Goal: Task Accomplishment & Management: Use online tool/utility

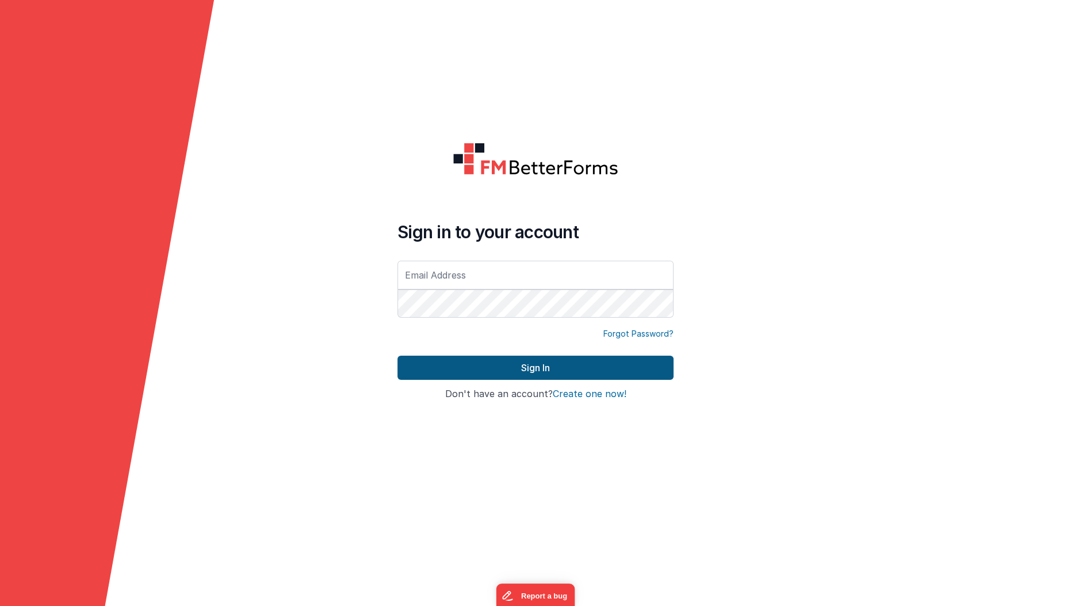
type input "[EMAIL_ADDRESS][DOMAIN_NAME]"
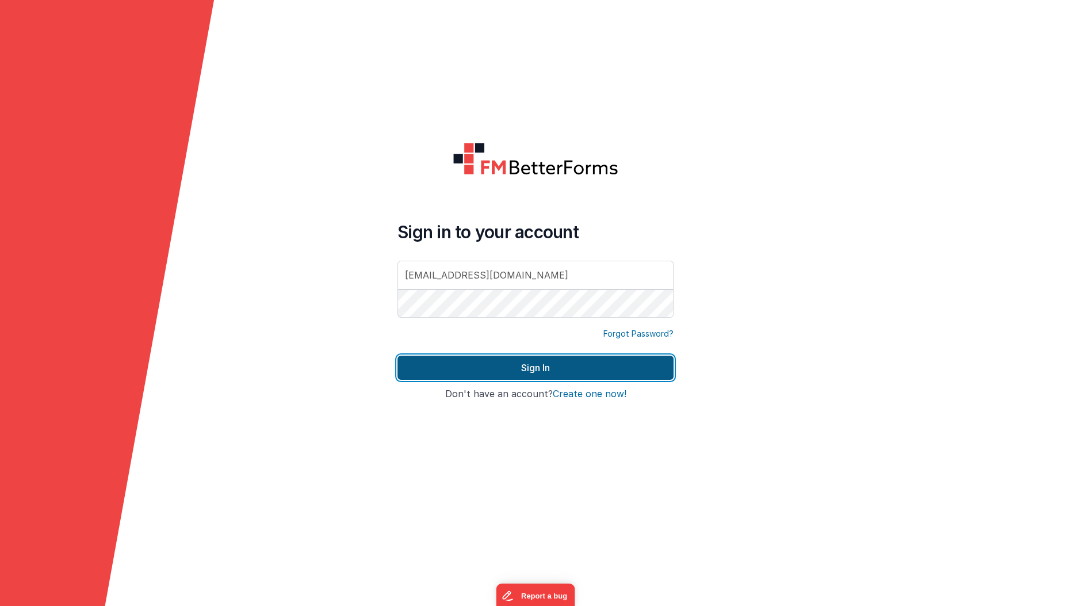
click at [421, 356] on button "Sign In" at bounding box center [536, 368] width 276 height 24
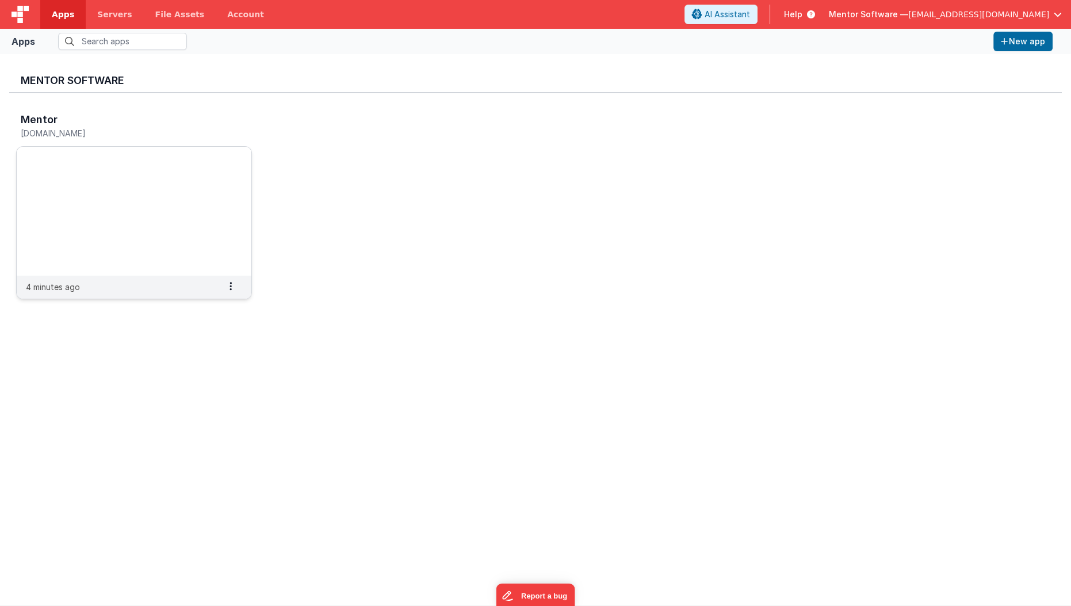
click at [108, 189] on img at bounding box center [134, 211] width 235 height 129
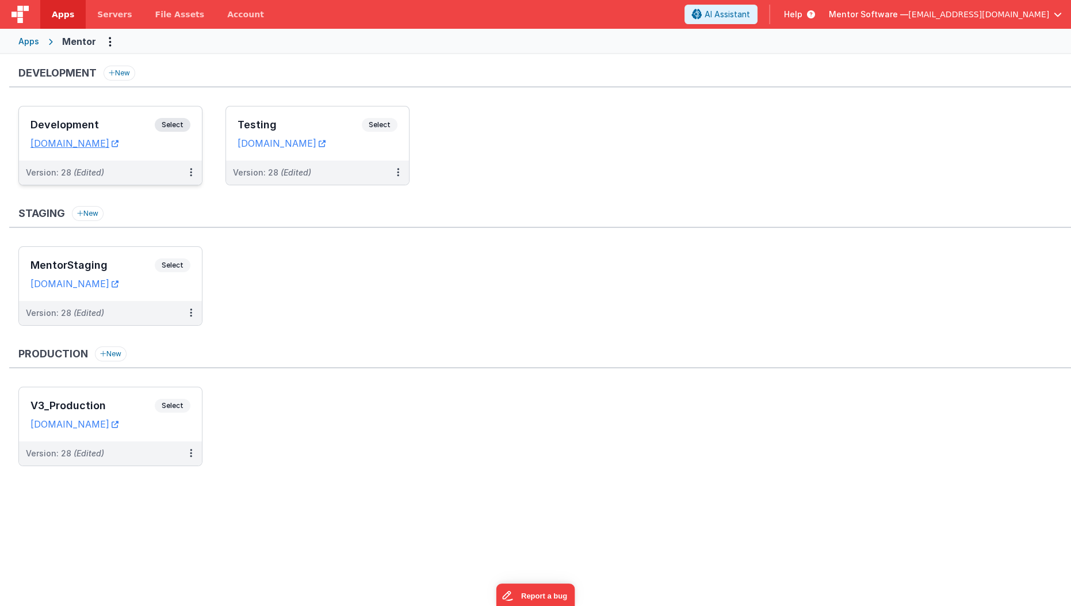
click at [138, 123] on h3 "Development" at bounding box center [92, 125] width 124 height 12
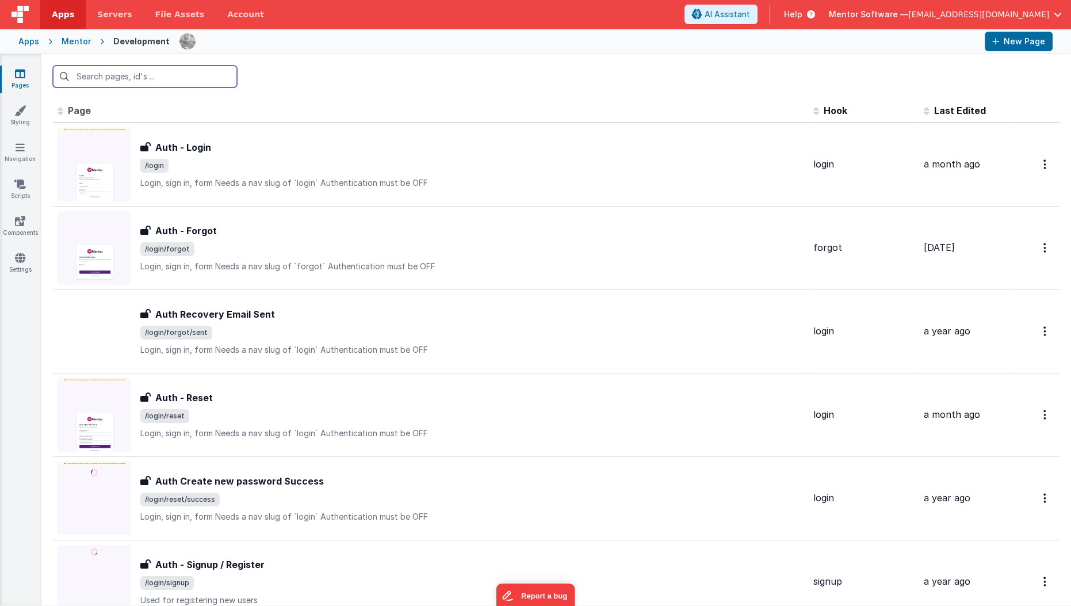
click at [153, 77] on input "text" at bounding box center [145, 77] width 184 height 22
click at [15, 182] on icon at bounding box center [20, 184] width 12 height 12
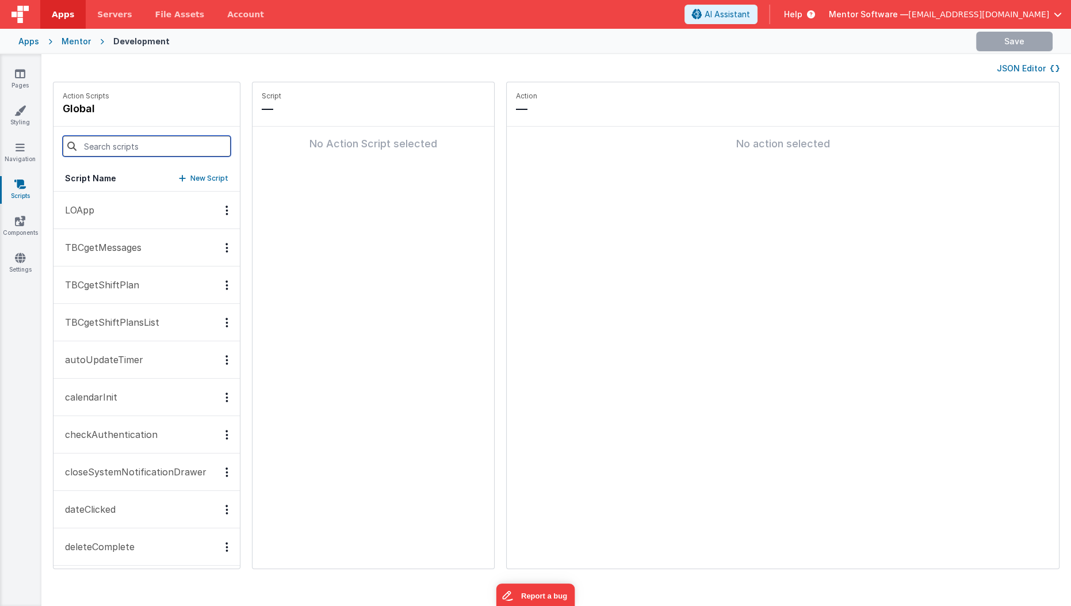
click at [145, 145] on input at bounding box center [147, 146] width 168 height 21
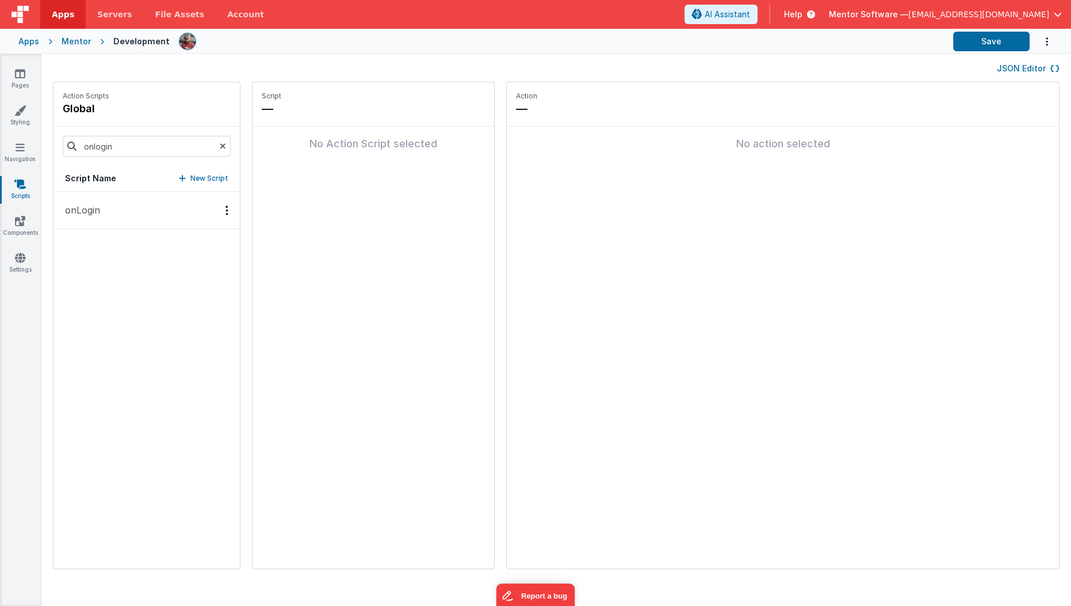
click at [100, 207] on button "onLogin" at bounding box center [147, 210] width 186 height 37
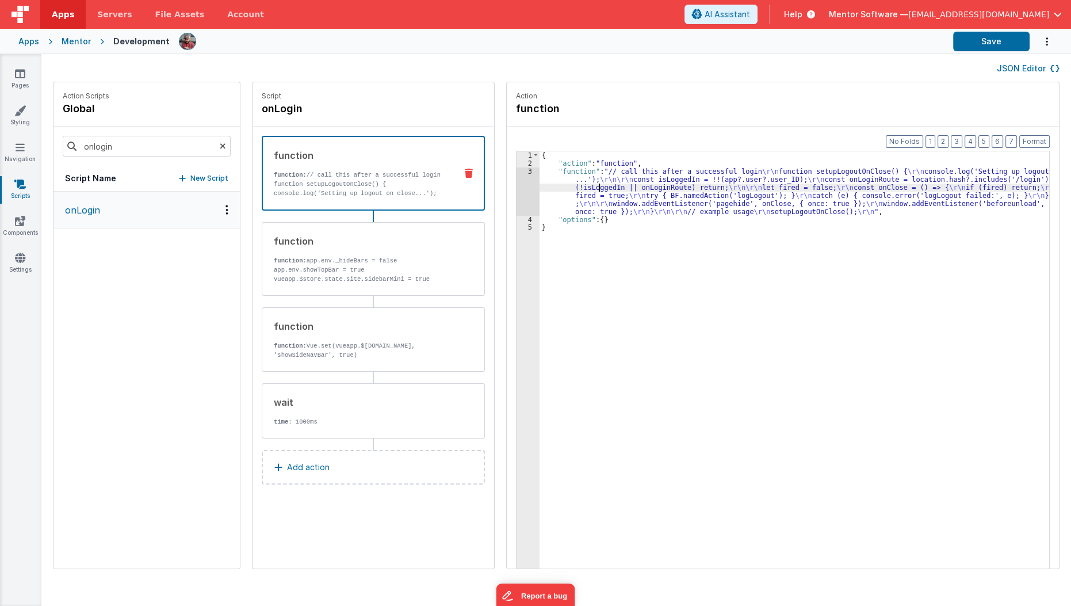
click at [586, 187] on div "{ "action" : "function" , "function" : "// call this after a successful login \…" at bounding box center [802, 385] width 524 height 469
click at [517, 200] on div "3" at bounding box center [528, 191] width 23 height 48
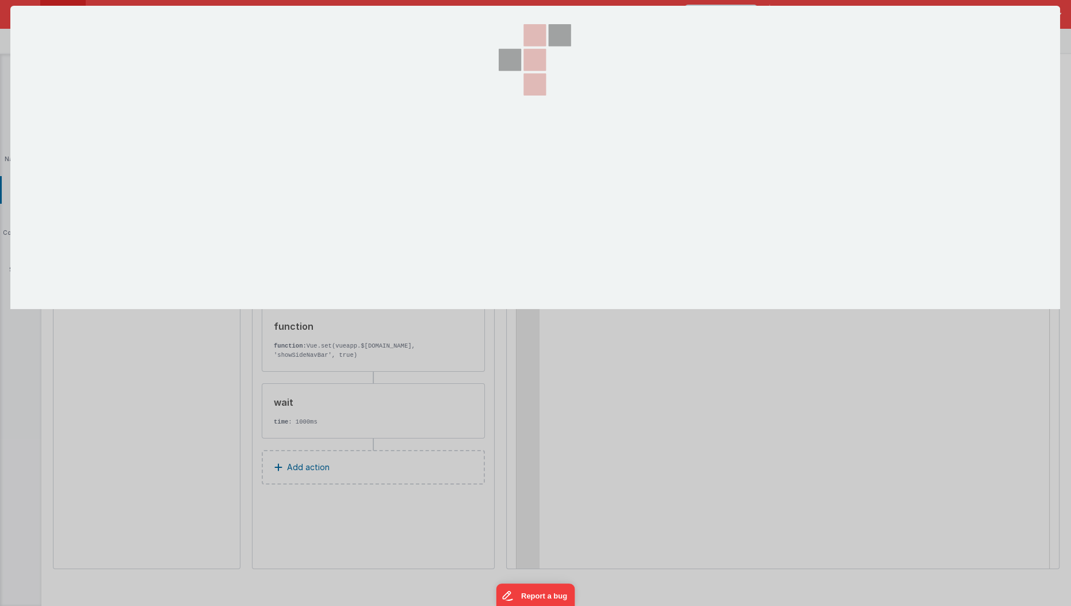
click at [512, 200] on div at bounding box center [535, 303] width 1071 height 606
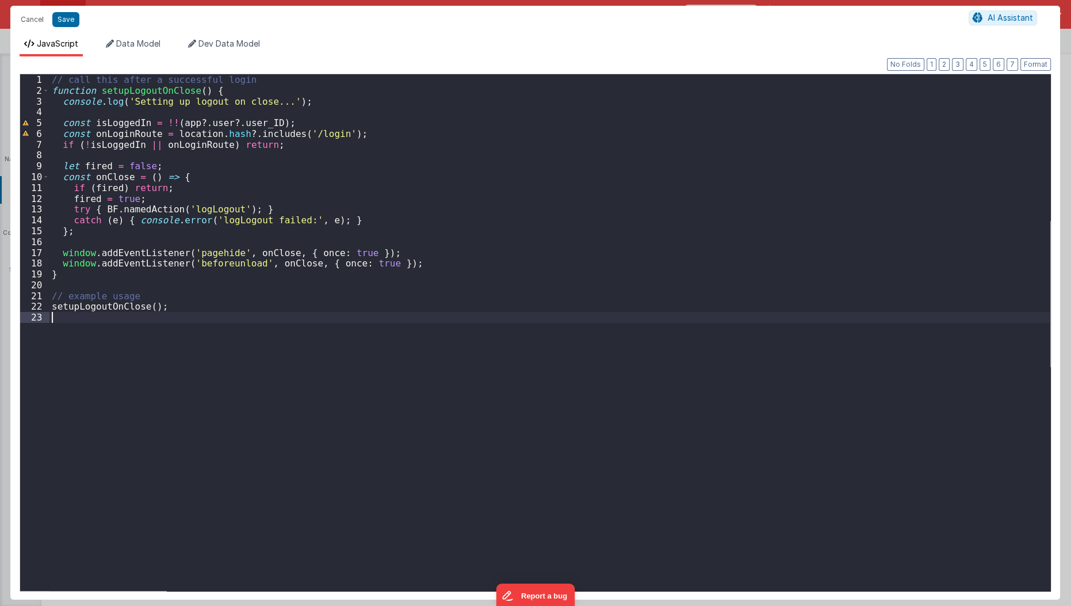
click at [319, 393] on div "// call this after a successful login function setupLogoutOnClose ( ) { console…" at bounding box center [550, 346] width 1002 height 545
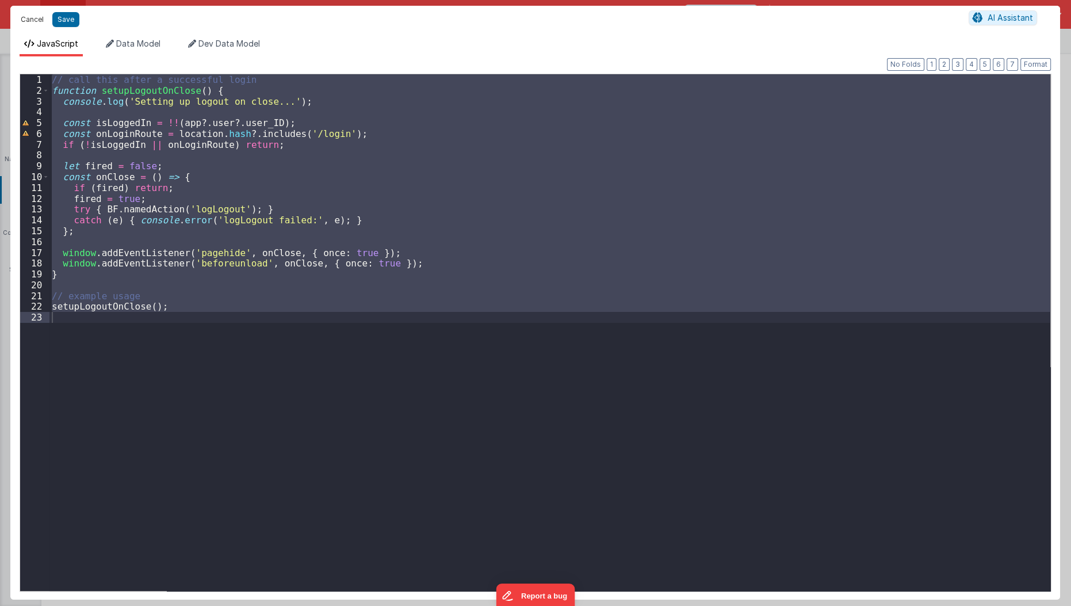
click at [36, 22] on button "Cancel" at bounding box center [32, 20] width 35 height 16
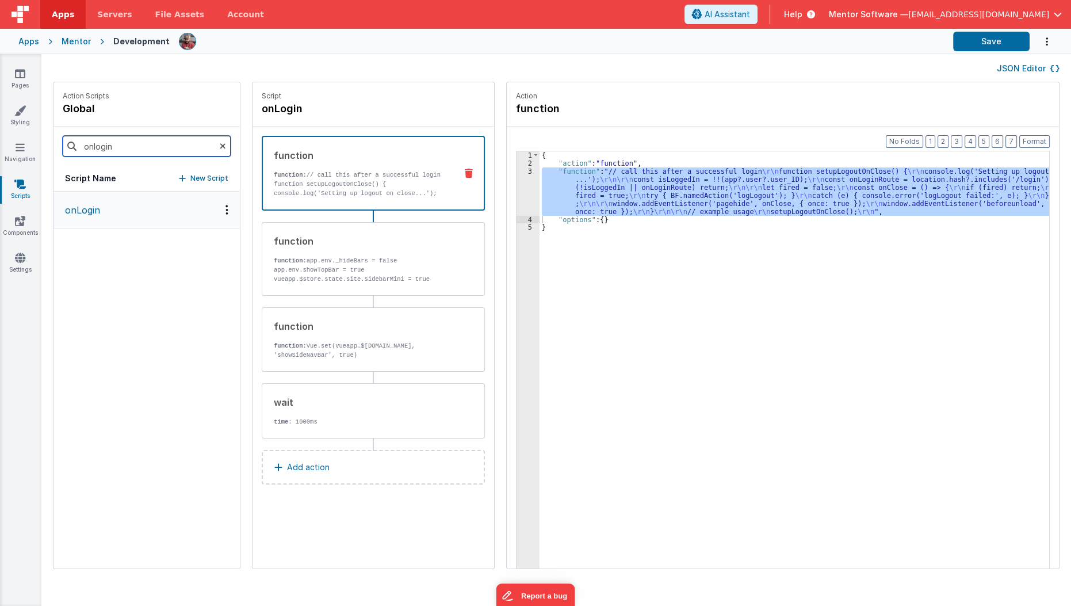
click at [138, 146] on input "onlogin" at bounding box center [147, 146] width 168 height 21
click at [126, 209] on button "logLogout" at bounding box center [147, 210] width 186 height 37
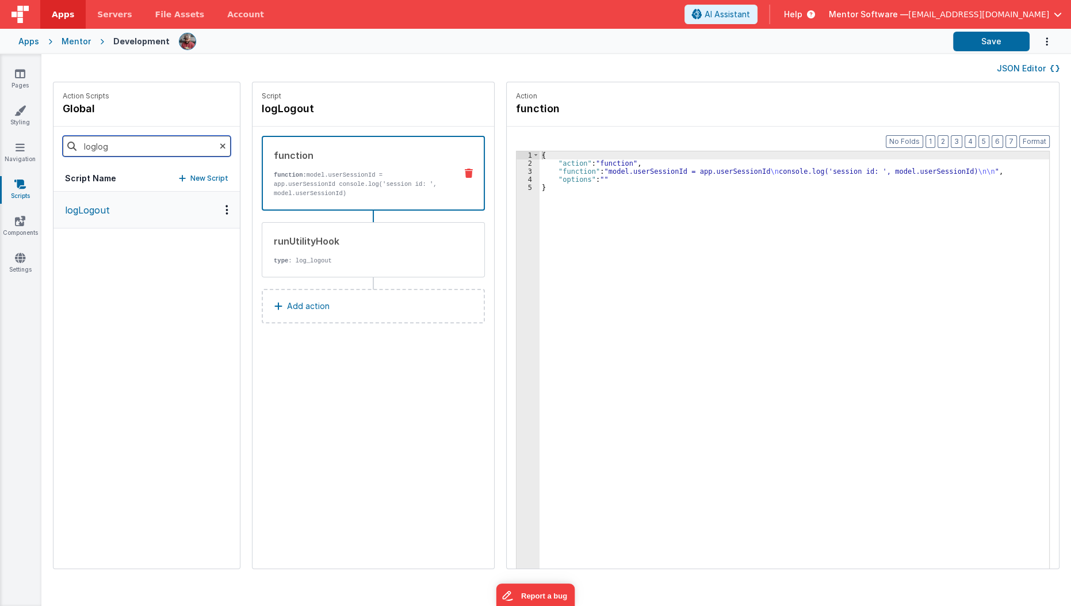
click at [152, 150] on input "loglog" at bounding box center [147, 146] width 168 height 21
click at [152, 150] on input "l" at bounding box center [147, 146] width 168 height 21
click at [98, 389] on div "logLogout logoutInactiveUser logoutOfApp onLogin" at bounding box center [147, 380] width 186 height 377
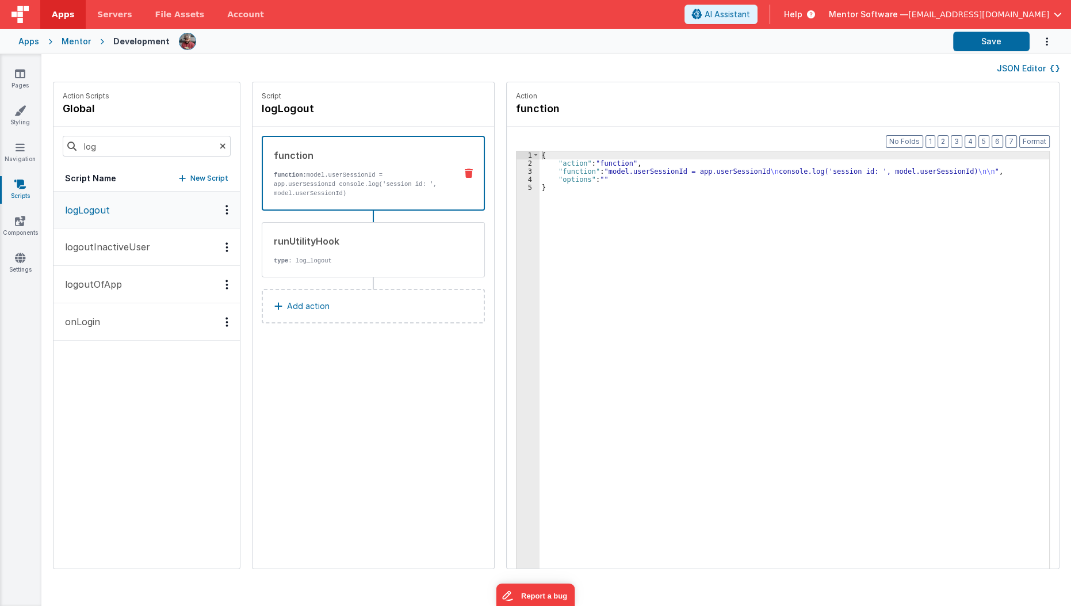
click at [125, 288] on button "logoutOfApp" at bounding box center [147, 284] width 186 height 37
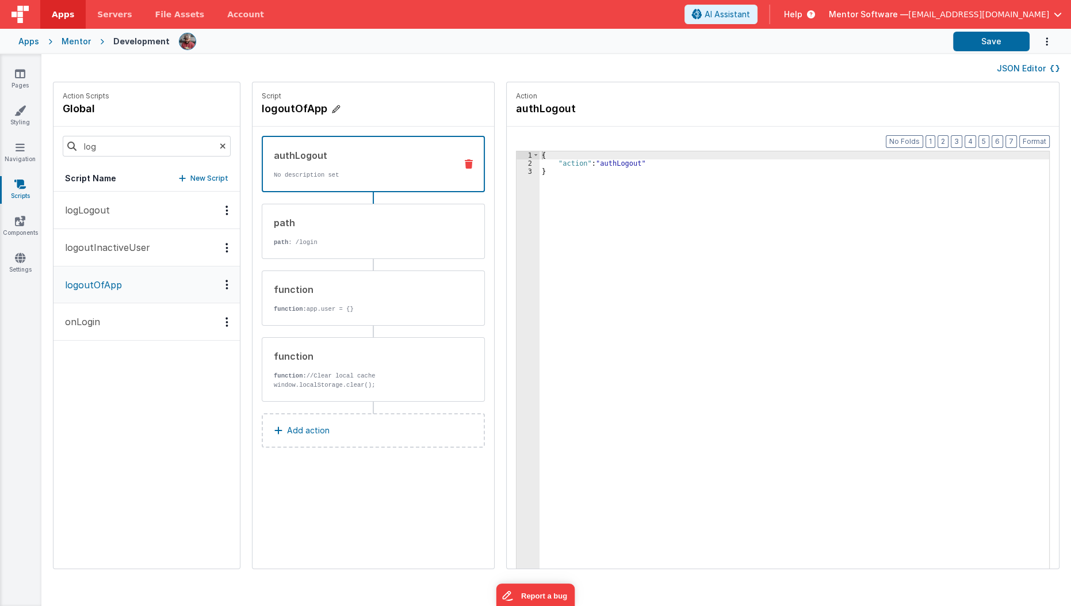
click at [289, 111] on h4 "logoutOfApp" at bounding box center [348, 109] width 173 height 16
click at [289, 111] on input "logoutOfApp" at bounding box center [319, 109] width 115 height 16
click at [119, 146] on input "log" at bounding box center [147, 146] width 168 height 21
click at [393, 112] on div "logoutOfApp" at bounding box center [373, 109] width 223 height 16
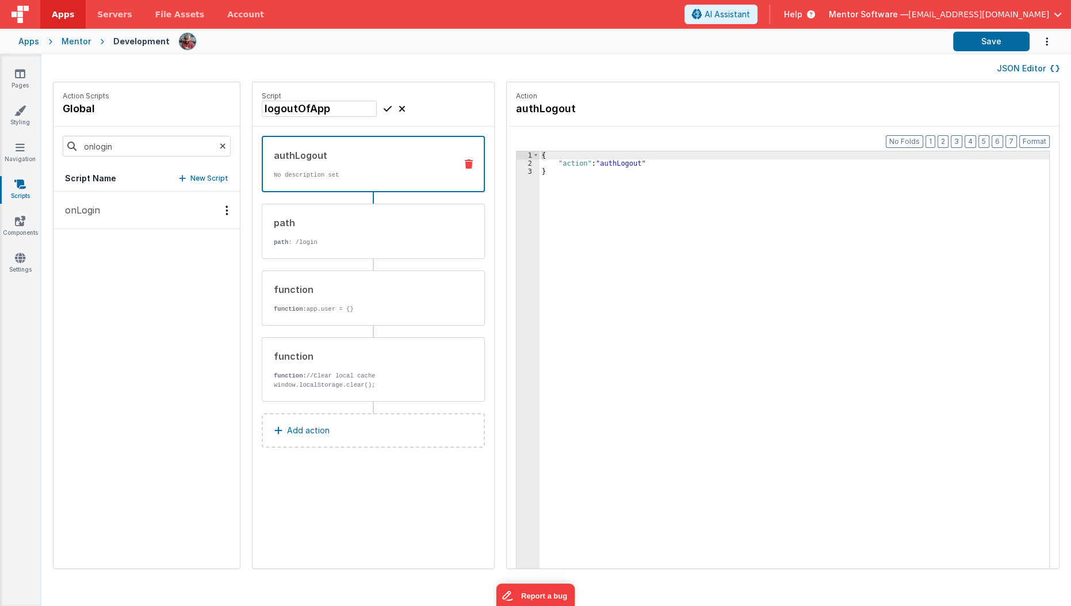
click at [399, 106] on icon at bounding box center [402, 109] width 7 height 14
click at [102, 225] on button "onLogin" at bounding box center [147, 210] width 186 height 37
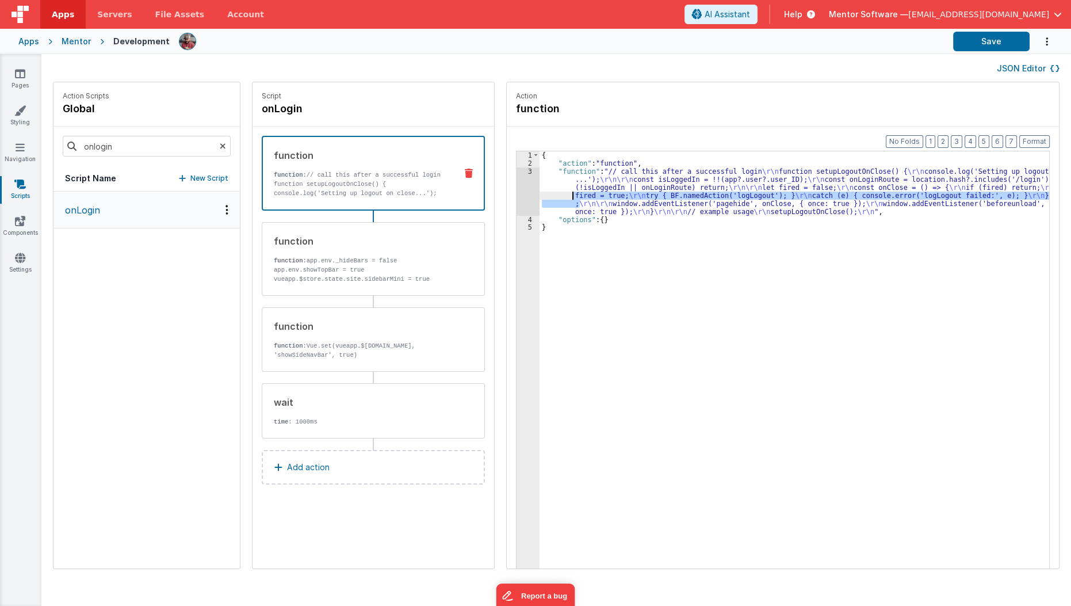
drag, startPoint x: 567, startPoint y: 204, endPoint x: 513, endPoint y: 192, distance: 55.4
click at [516, 192] on div "1 2 3 4 5 { "action" : "function" , "function" : "// call this after a successf…" at bounding box center [783, 378] width 534 height 454
click at [517, 192] on div "3" at bounding box center [528, 191] width 23 height 48
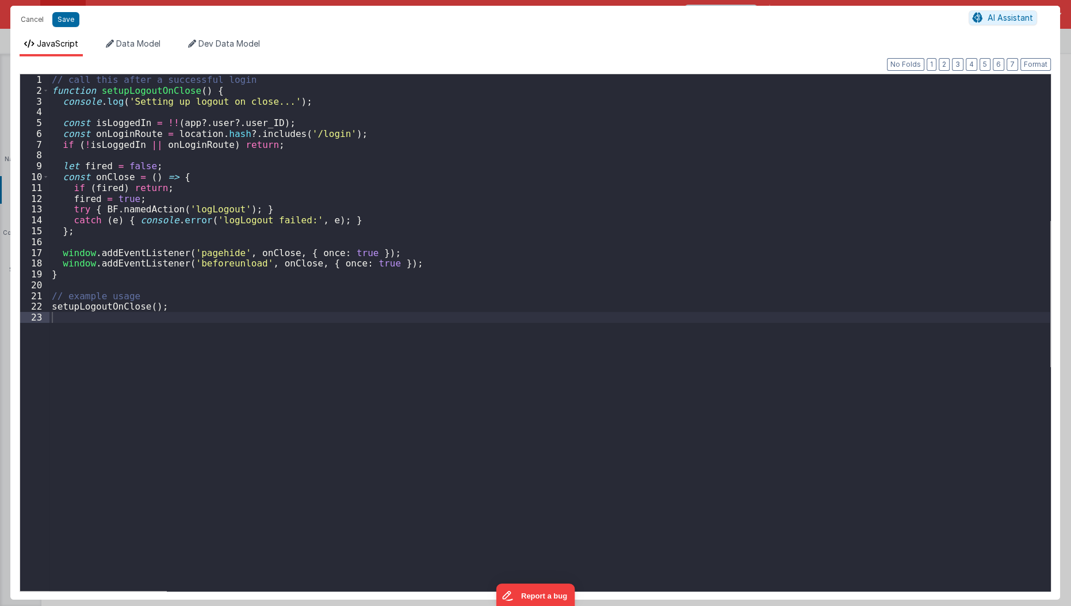
click at [513, 192] on div "Cancel Save AI Assistant JavaScript Data Model Dev Data Model Format 7 6 5 4 3 …" at bounding box center [535, 303] width 1071 height 606
click at [212, 208] on div "// call this after a successful login function setupLogoutOnClose ( ) { console…" at bounding box center [550, 343] width 1002 height 539
click at [63, 16] on button "Save" at bounding box center [65, 19] width 27 height 15
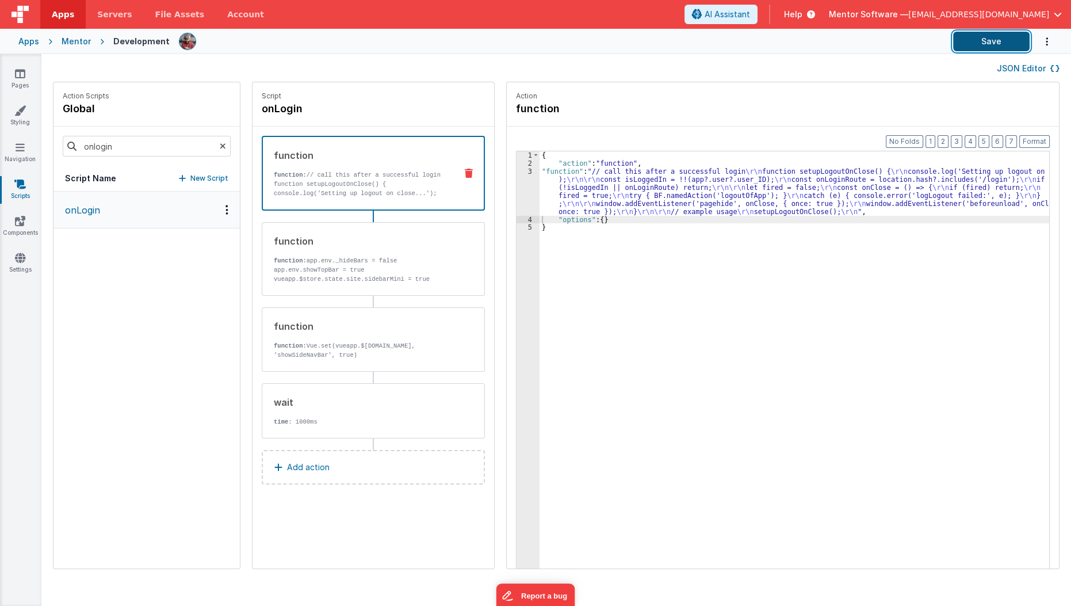
click at [1008, 45] on button "Save" at bounding box center [991, 42] width 77 height 20
click at [161, 139] on input "onlogin" at bounding box center [147, 146] width 168 height 21
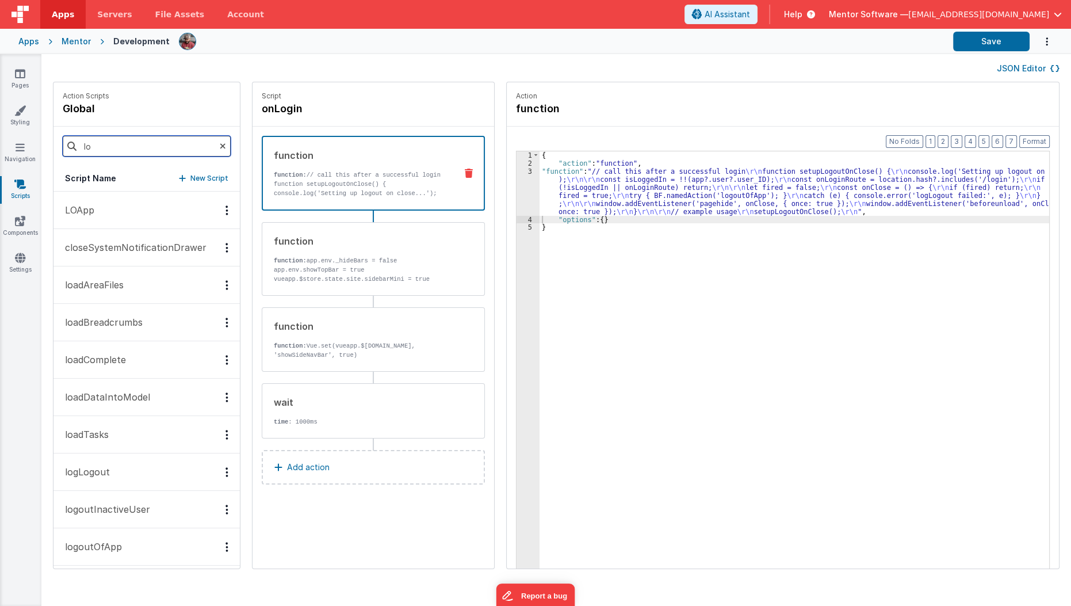
type input "lo"
click at [83, 209] on p "LOApp" at bounding box center [76, 210] width 36 height 14
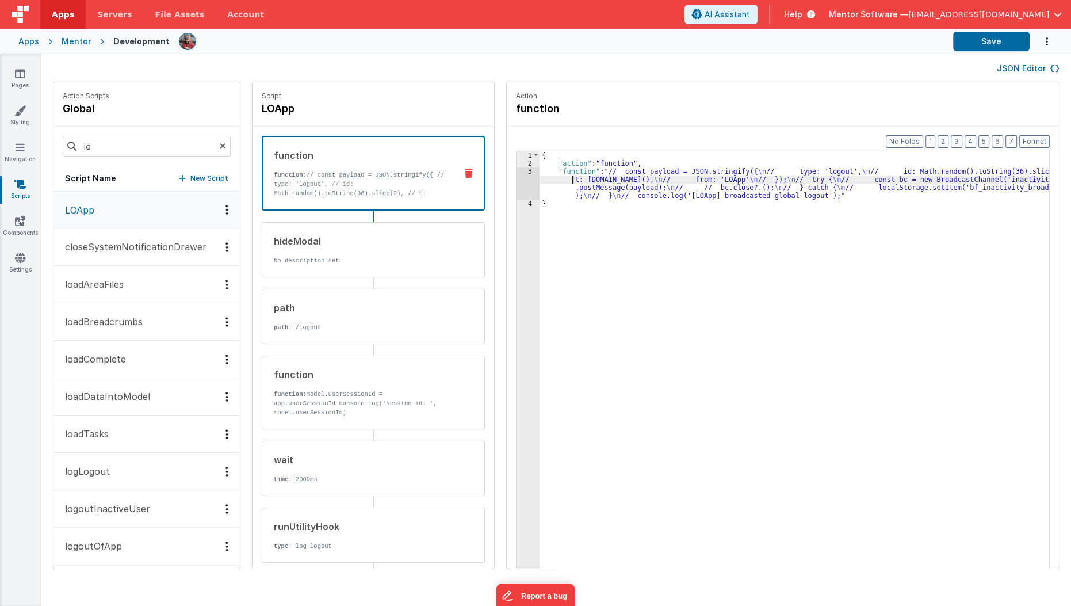
click at [543, 182] on div "{ "action" : "function" , "function" : "// const payload = JSON.stringify({ \n …" at bounding box center [802, 385] width 524 height 469
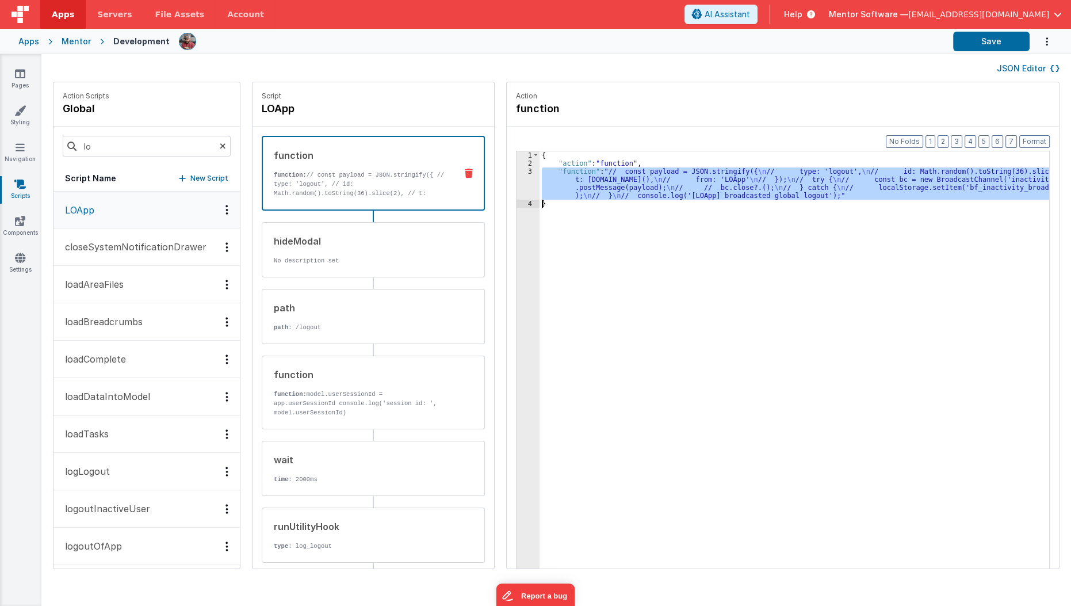
click at [517, 182] on div "3" at bounding box center [528, 183] width 23 height 32
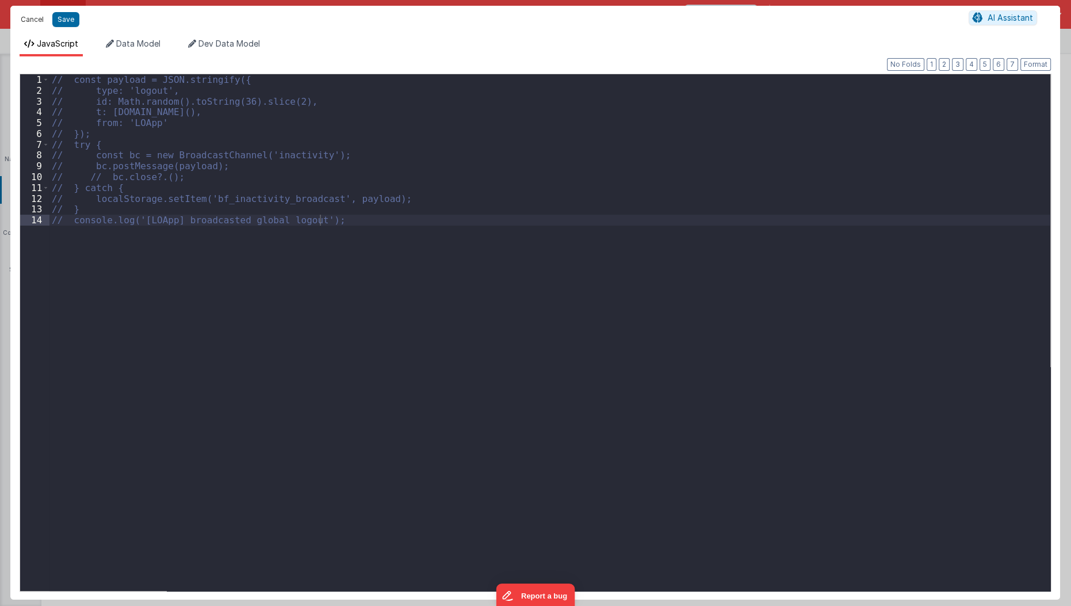
click at [26, 22] on button "Cancel" at bounding box center [32, 20] width 35 height 16
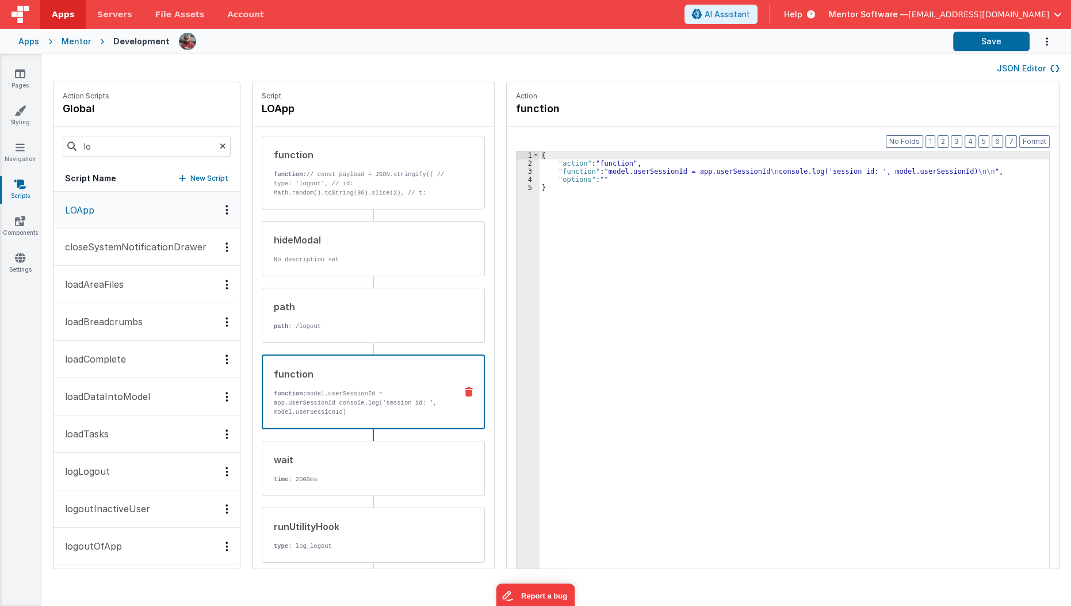
click at [307, 414] on div "function function: model.userSessionId = app.userSessionId console.log('session…" at bounding box center [373, 391] width 223 height 75
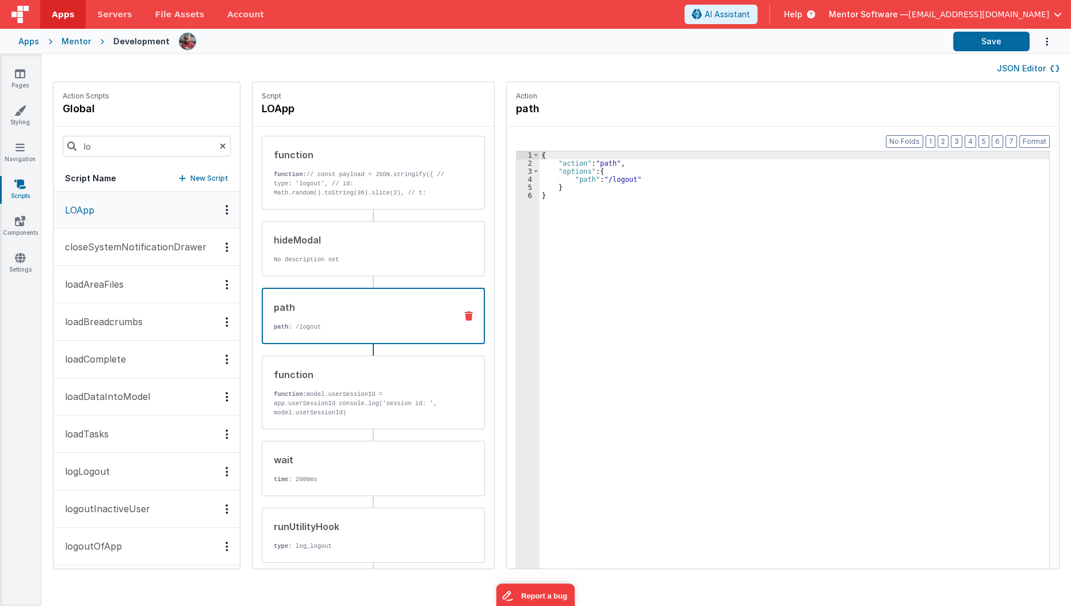
click at [384, 322] on p "path : /logout" at bounding box center [360, 326] width 173 height 9
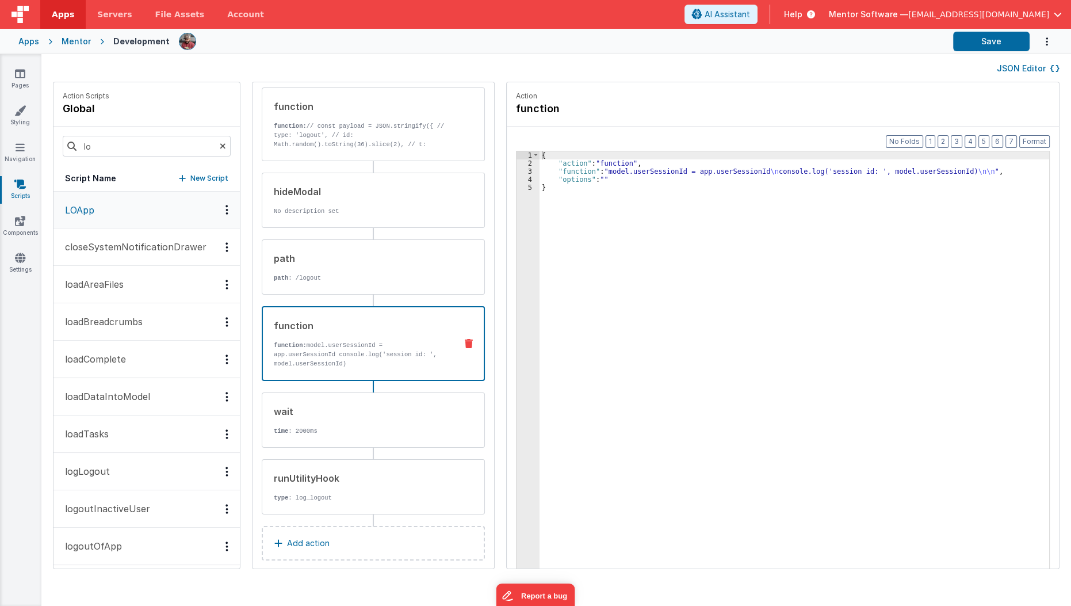
click at [389, 354] on p "function: model.userSessionId = app.userSessionId console.log('session id: ', m…" at bounding box center [360, 355] width 173 height 28
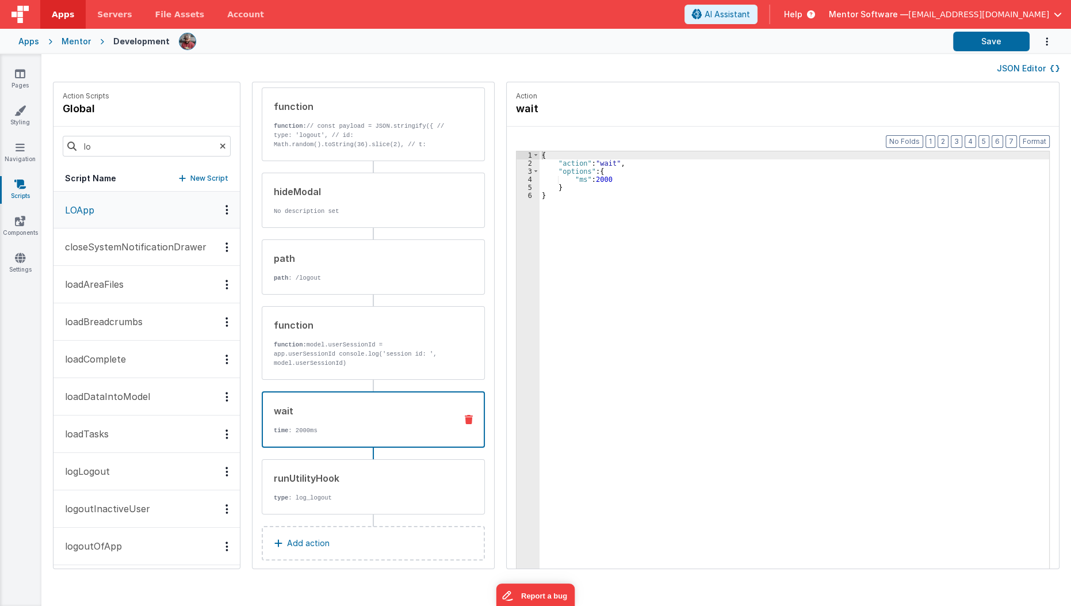
click at [364, 407] on div "wait time : 2000ms" at bounding box center [355, 419] width 184 height 31
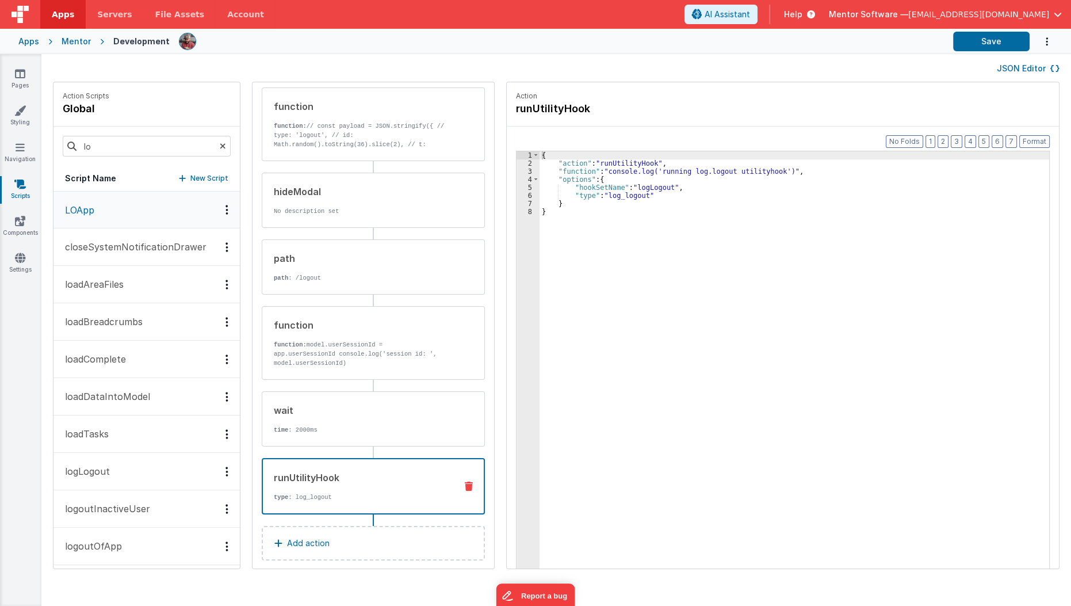
click at [351, 458] on div "runUtilityHook type : log_logout" at bounding box center [373, 486] width 223 height 56
click at [372, 411] on div "wait time : 2000ms" at bounding box center [354, 418] width 185 height 31
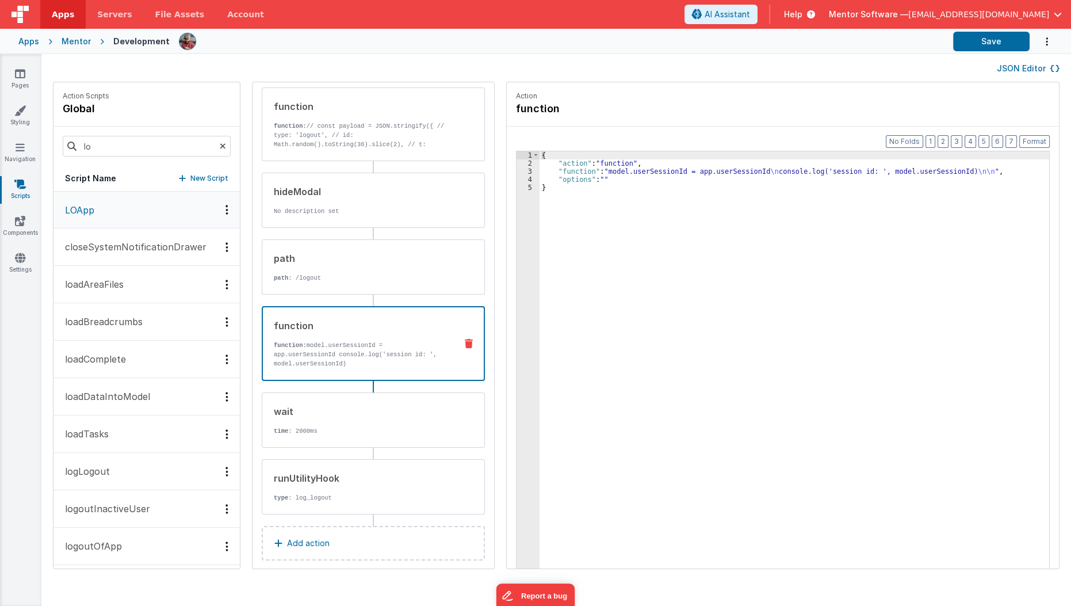
click at [404, 337] on div "function function: model.userSessionId = app.userSessionId console.log('session…" at bounding box center [355, 343] width 184 height 49
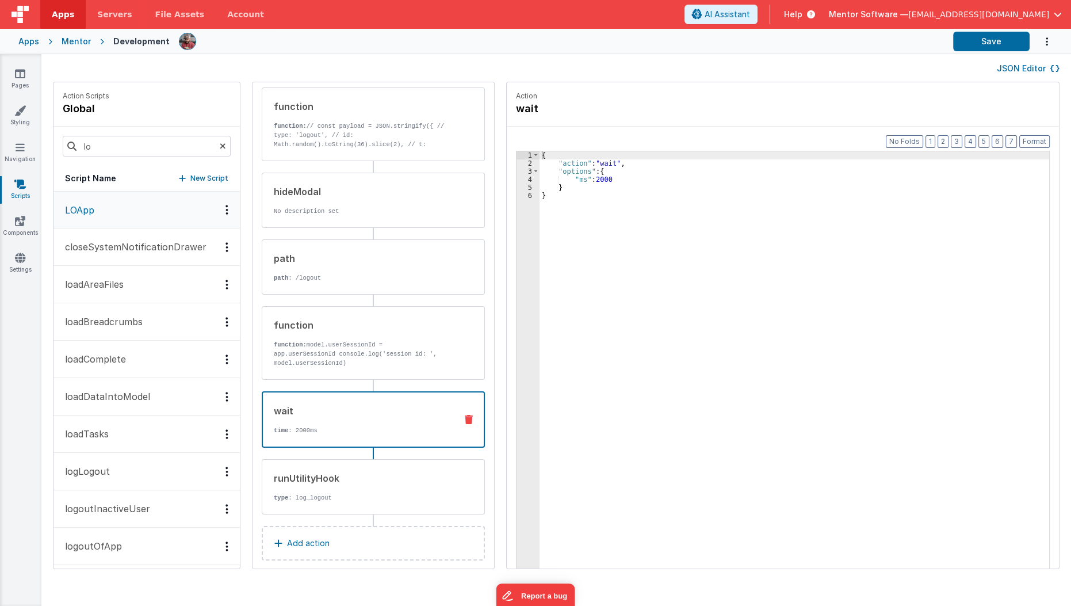
click at [373, 404] on div "wait" at bounding box center [360, 411] width 173 height 14
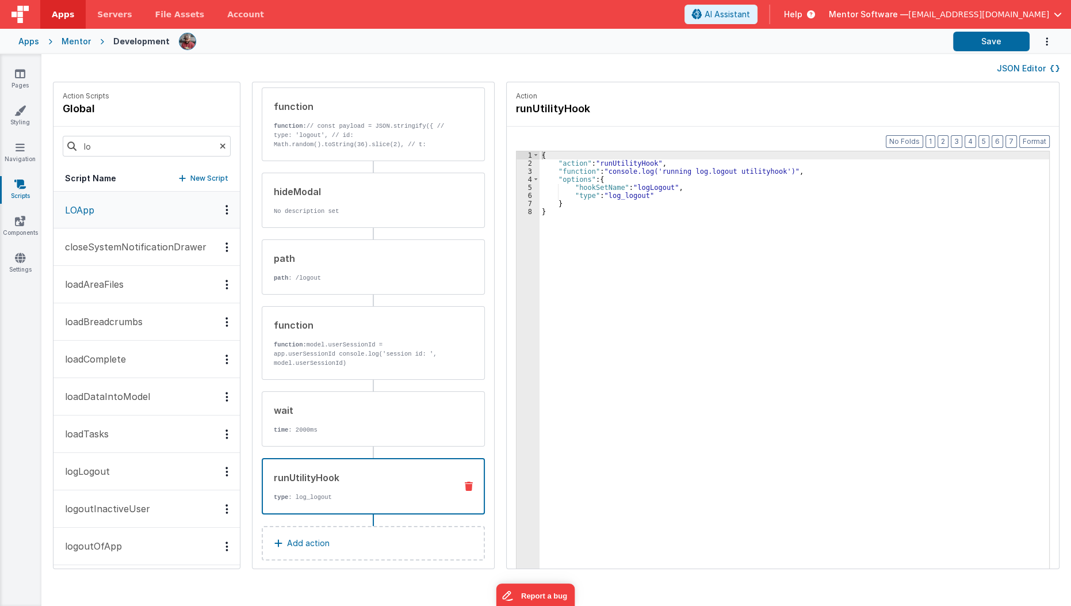
click at [346, 471] on div "runUtilityHook" at bounding box center [360, 478] width 173 height 14
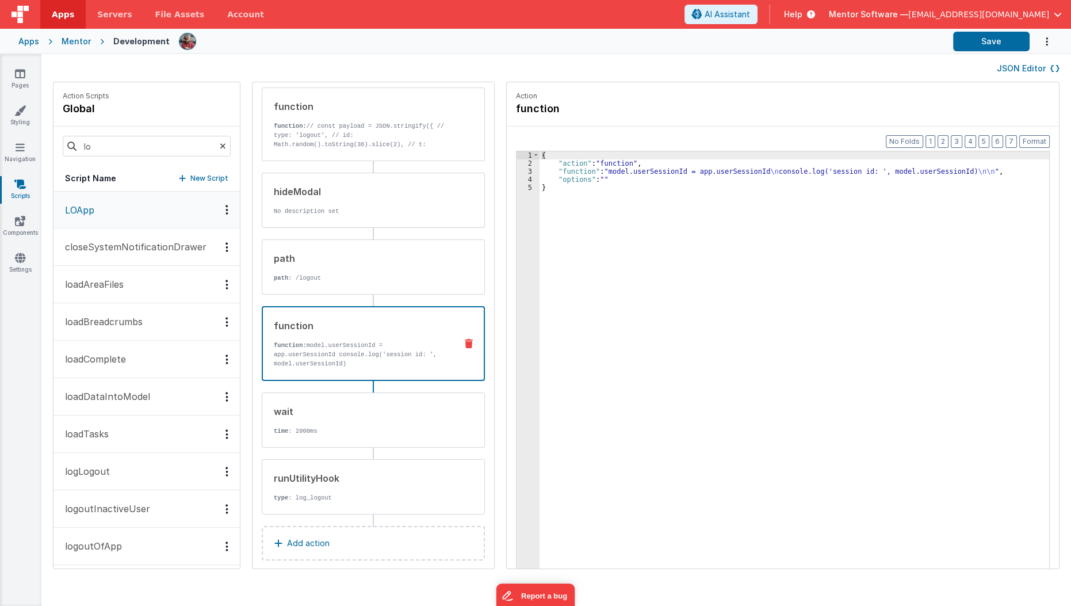
click at [369, 335] on div "function function: model.userSessionId = app.userSessionId console.log('session…" at bounding box center [355, 343] width 184 height 49
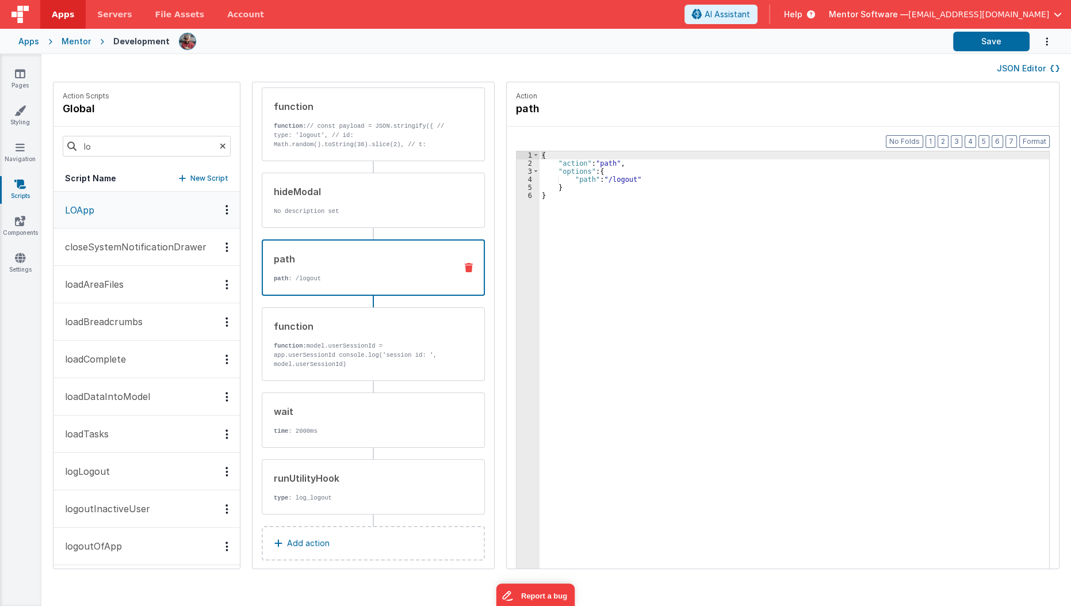
click at [367, 285] on div "path path : /logout" at bounding box center [373, 267] width 223 height 56
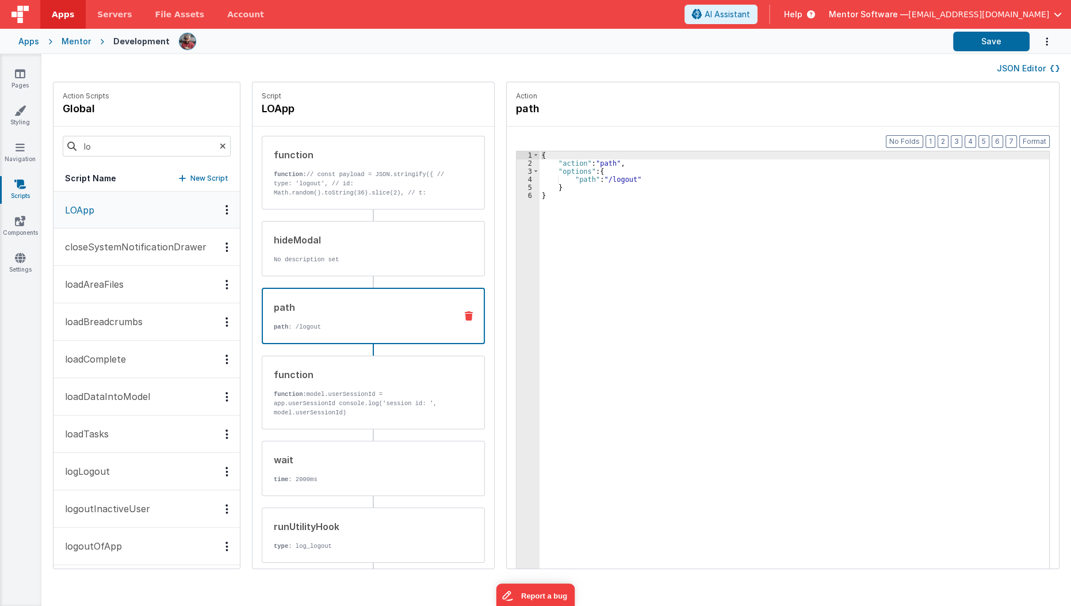
click at [815, 15] on icon at bounding box center [809, 15] width 13 height 12
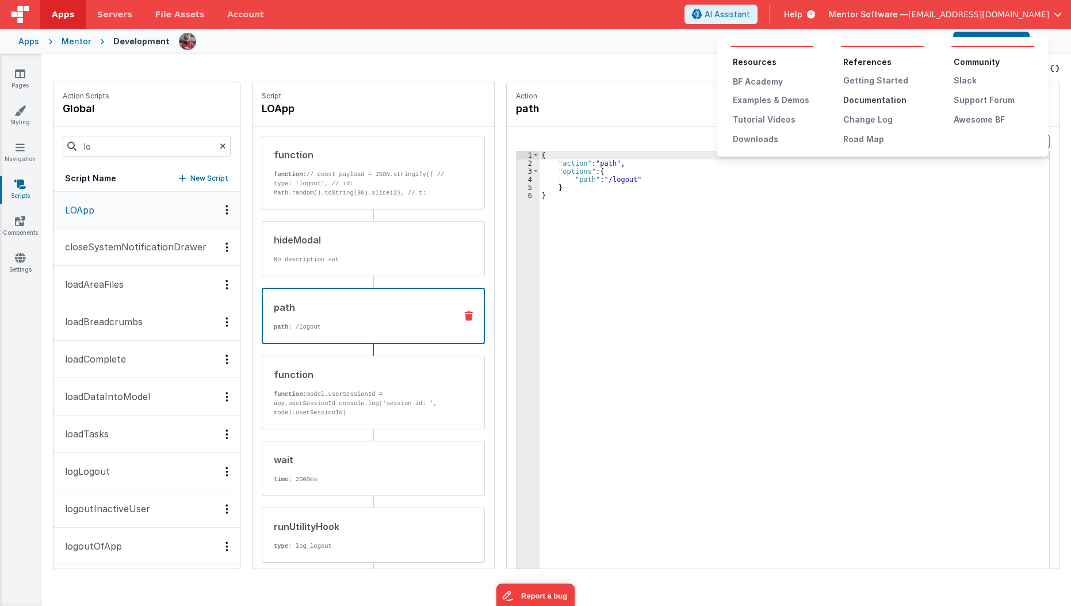
click at [858, 105] on div "Documentation" at bounding box center [883, 100] width 81 height 12
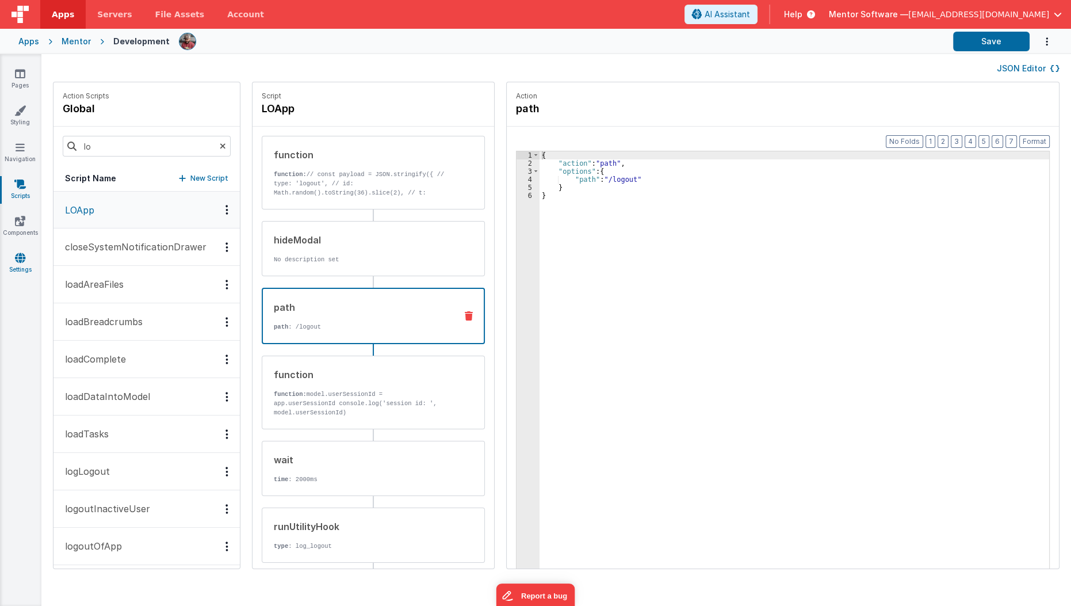
click at [13, 261] on link "Settings" at bounding box center [19, 263] width 41 height 23
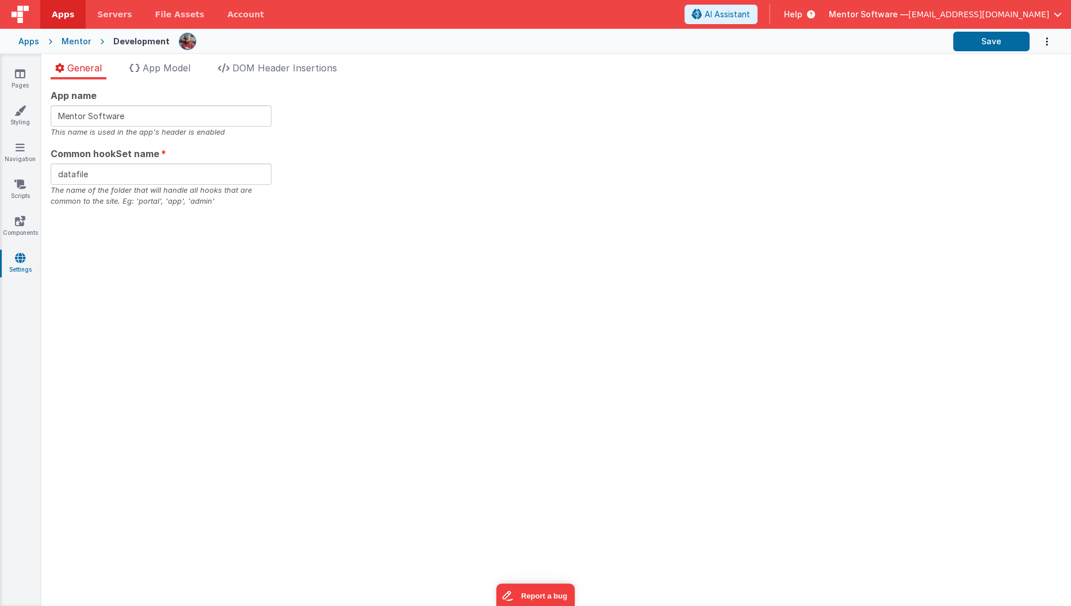
click at [1052, 45] on icon "Options" at bounding box center [1047, 42] width 12 height 24
click at [716, 194] on button at bounding box center [535, 303] width 1071 height 606
click at [195, 68] on li "App Model" at bounding box center [160, 70] width 70 height 18
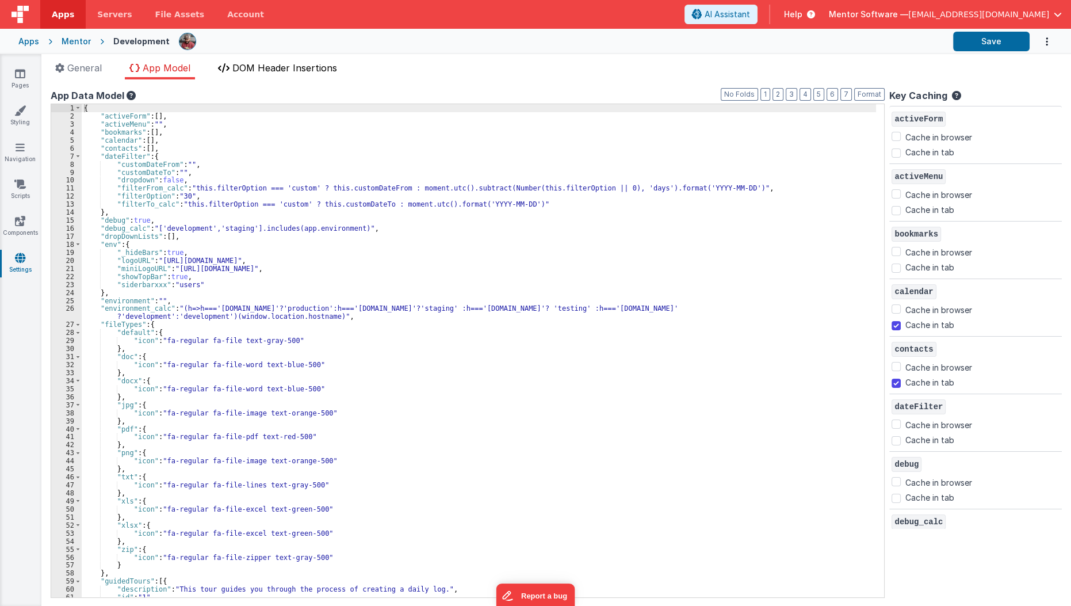
click at [265, 68] on span "DOM Header Insertions" at bounding box center [284, 68] width 105 height 12
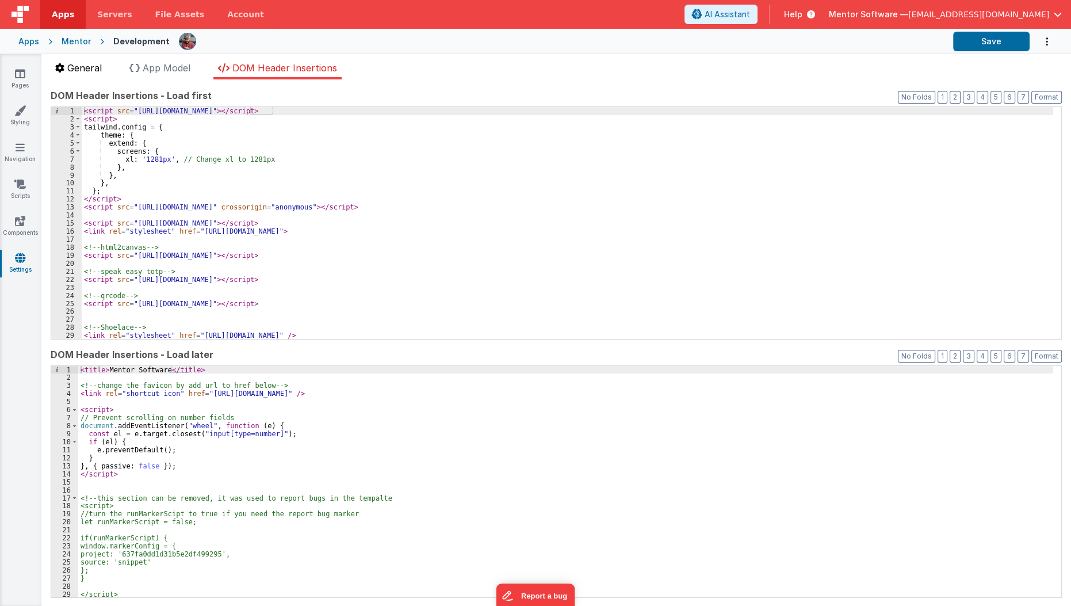
click at [83, 68] on span "General" at bounding box center [84, 68] width 35 height 12
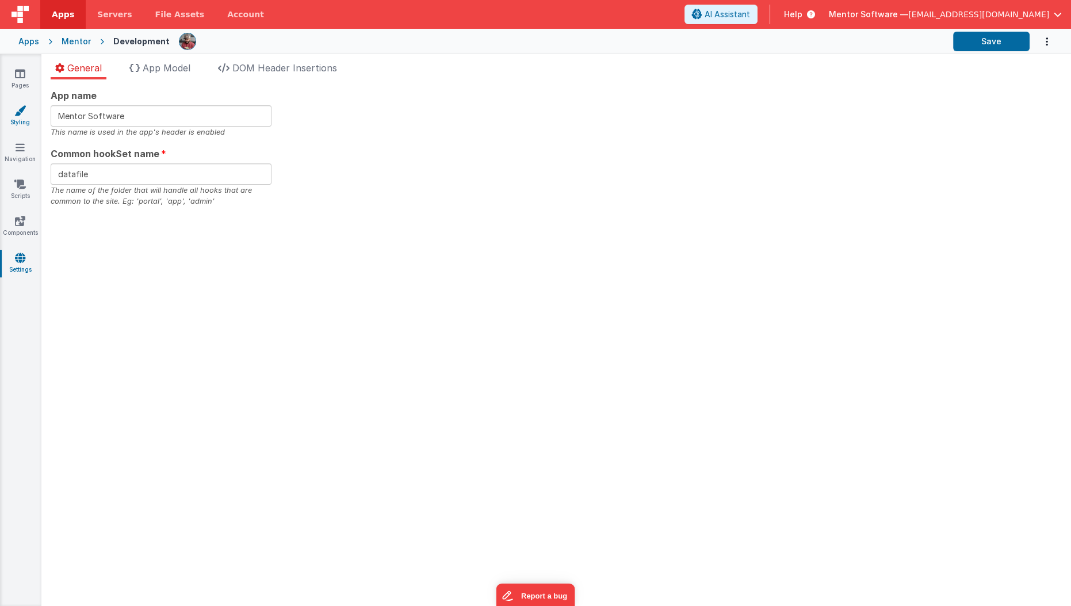
click at [30, 108] on link "Styling" at bounding box center [19, 116] width 41 height 23
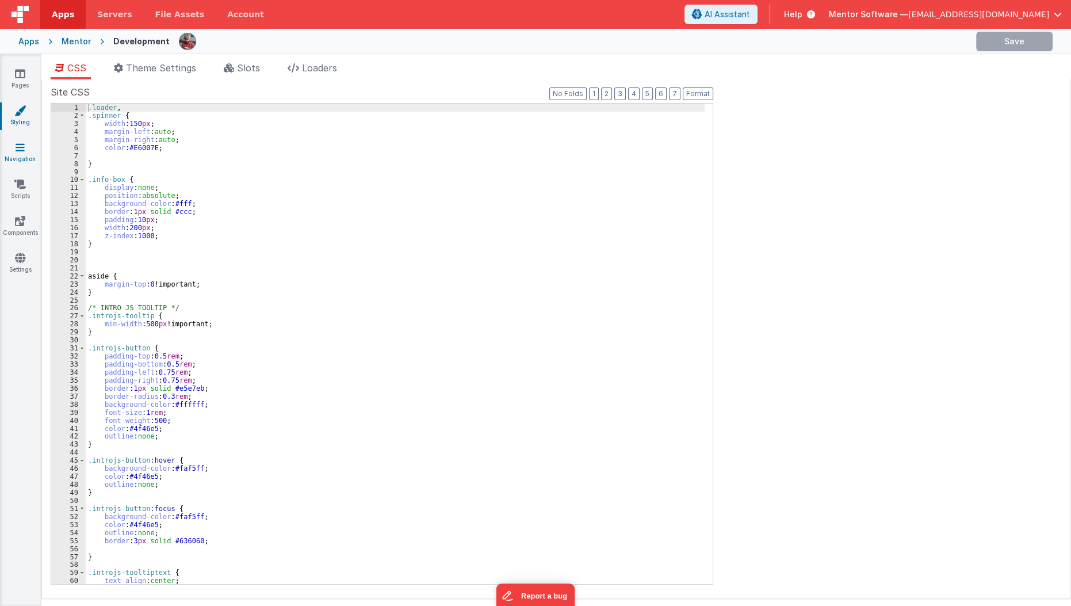
click at [20, 159] on link "Navigation" at bounding box center [19, 153] width 41 height 23
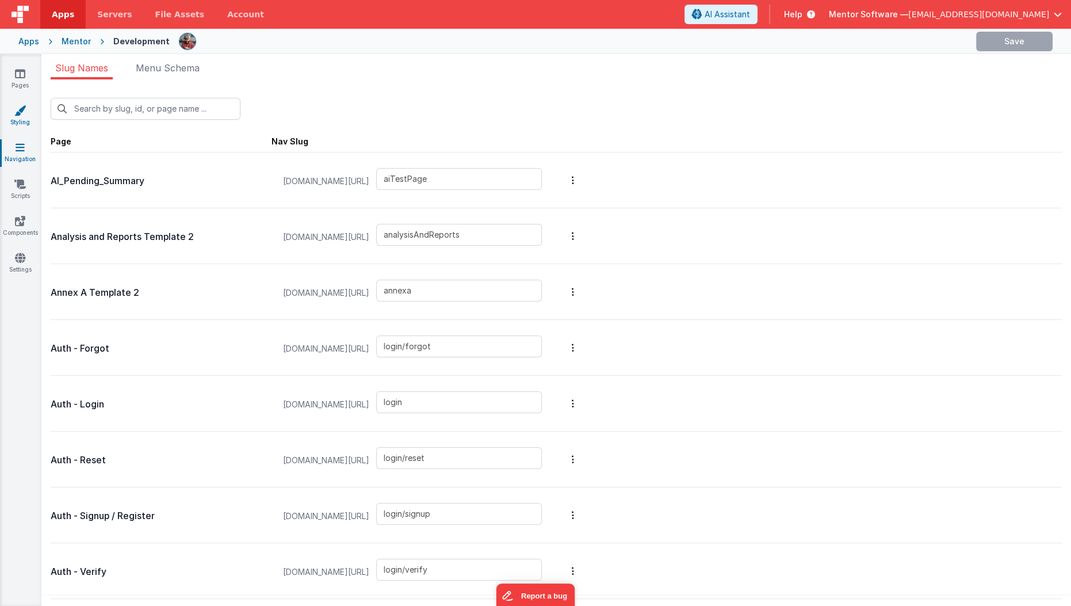
click at [21, 113] on icon at bounding box center [20, 111] width 12 height 12
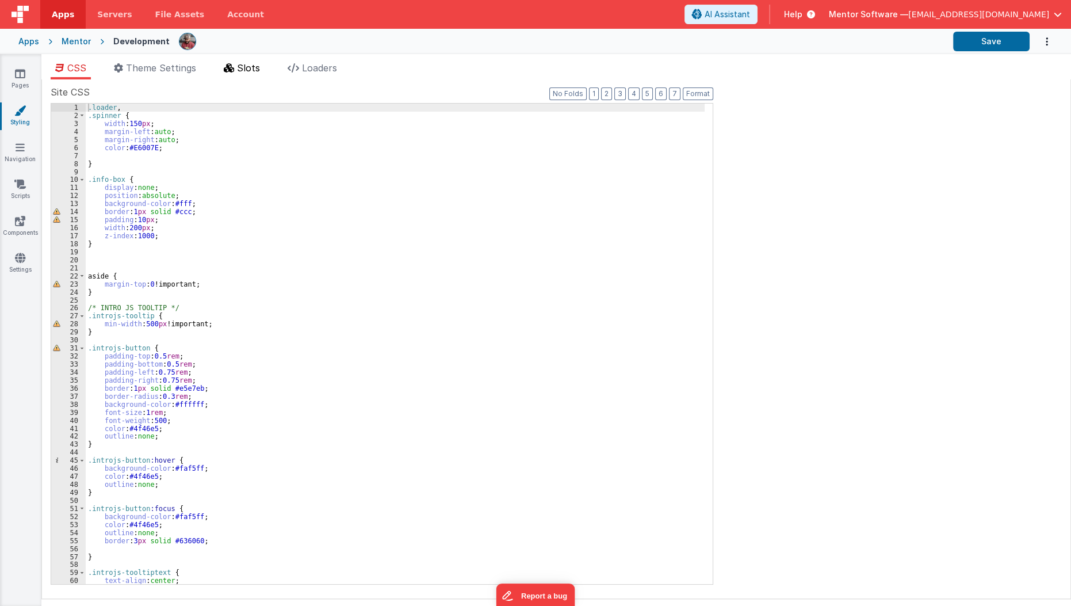
click at [239, 72] on span "Slots" at bounding box center [248, 68] width 23 height 12
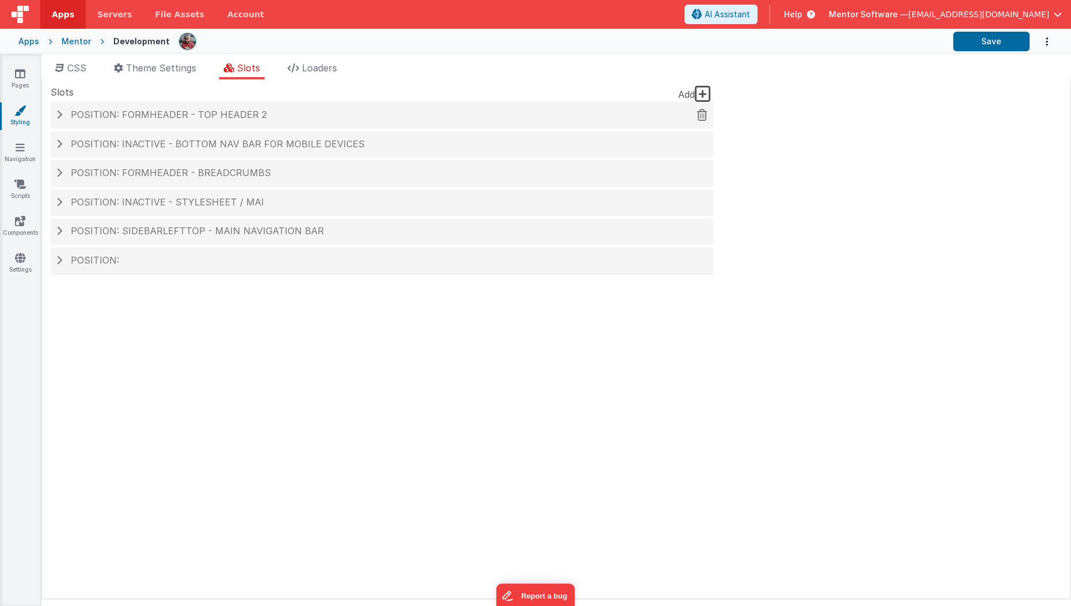
click at [201, 113] on span "Position: formHeader - top header 2" at bounding box center [169, 115] width 196 height 12
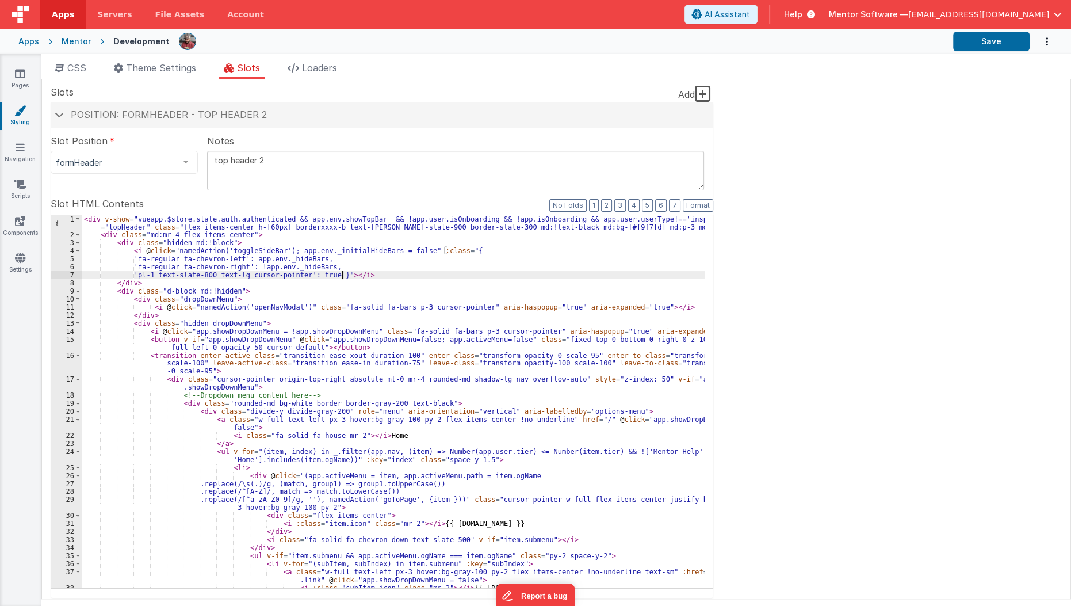
click at [342, 270] on div "< div v-show = "vueapp.$store.state.auth.authenticated && app.env.showTopBar &&…" at bounding box center [394, 414] width 624 height 398
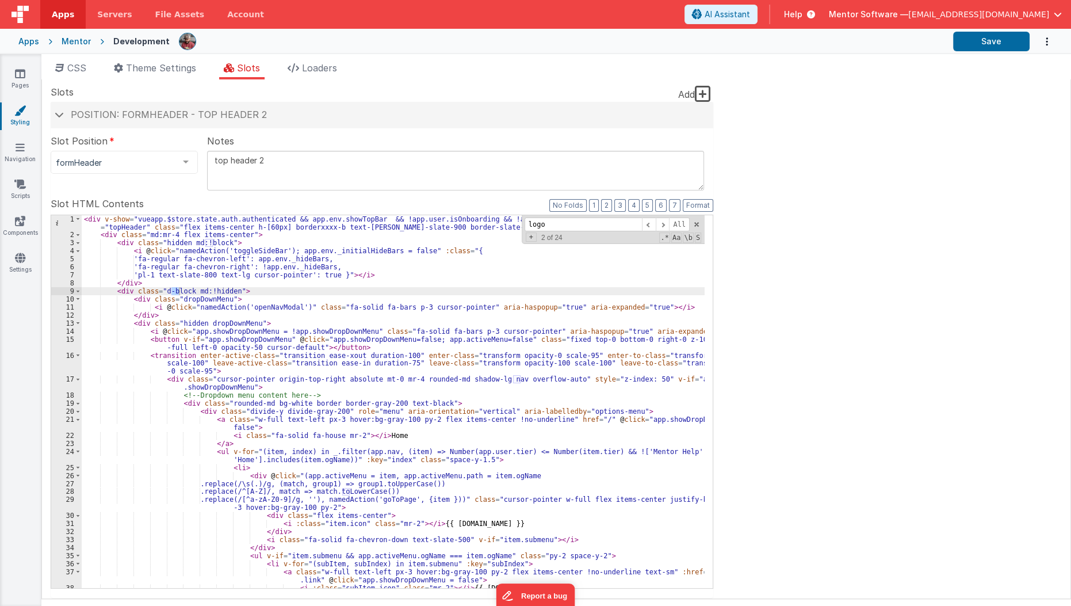
scroll to position [1118, 0]
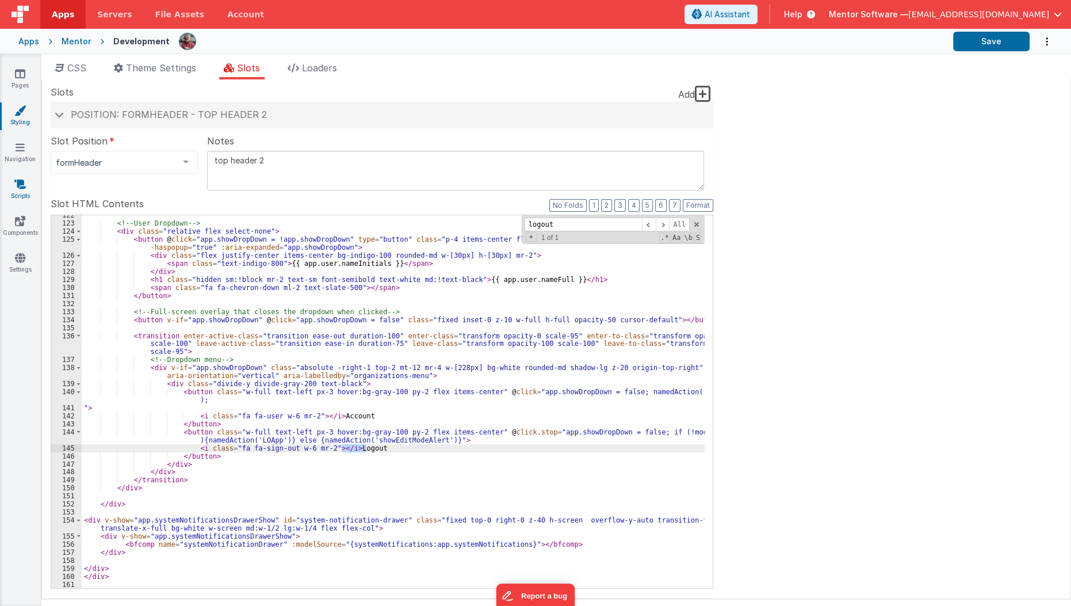
type input "logout"
click at [25, 187] on icon at bounding box center [20, 184] width 12 height 12
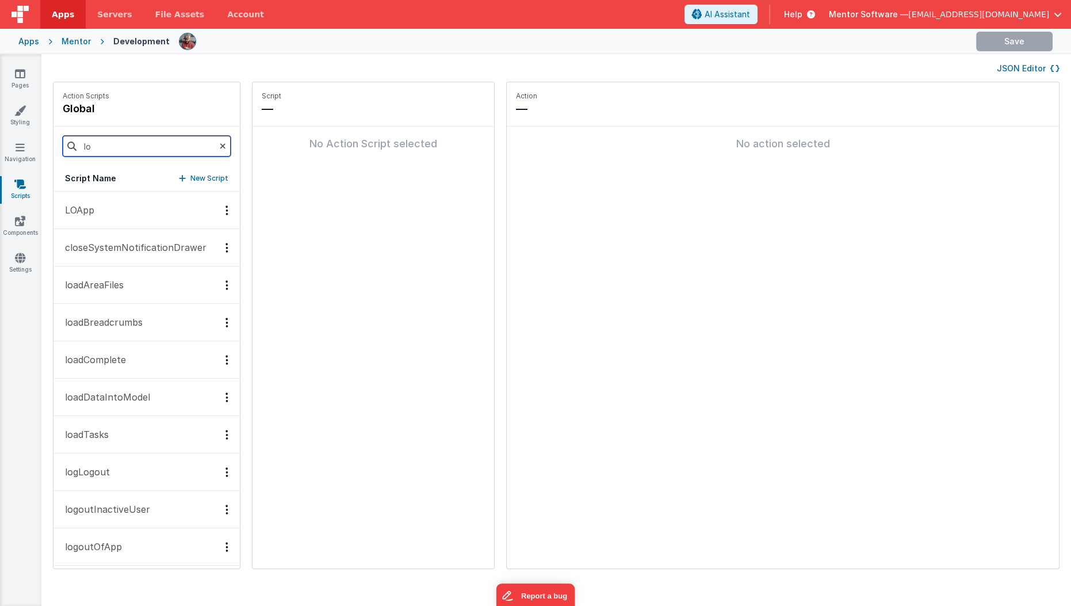
click at [150, 148] on input "lo" at bounding box center [147, 146] width 168 height 21
click at [79, 217] on button "LOApp" at bounding box center [147, 210] width 186 height 37
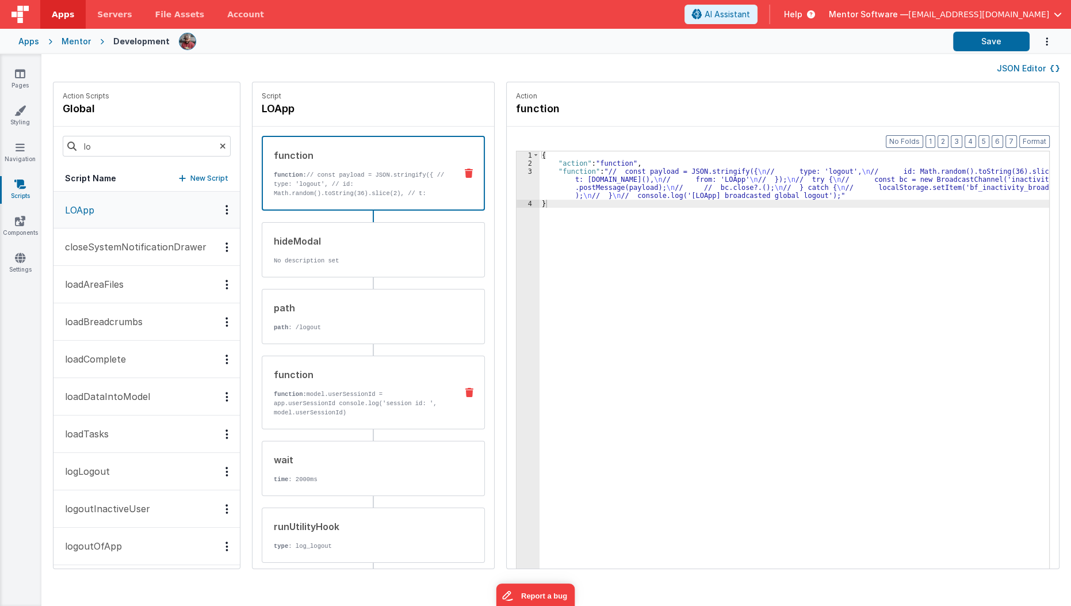
scroll to position [48, 0]
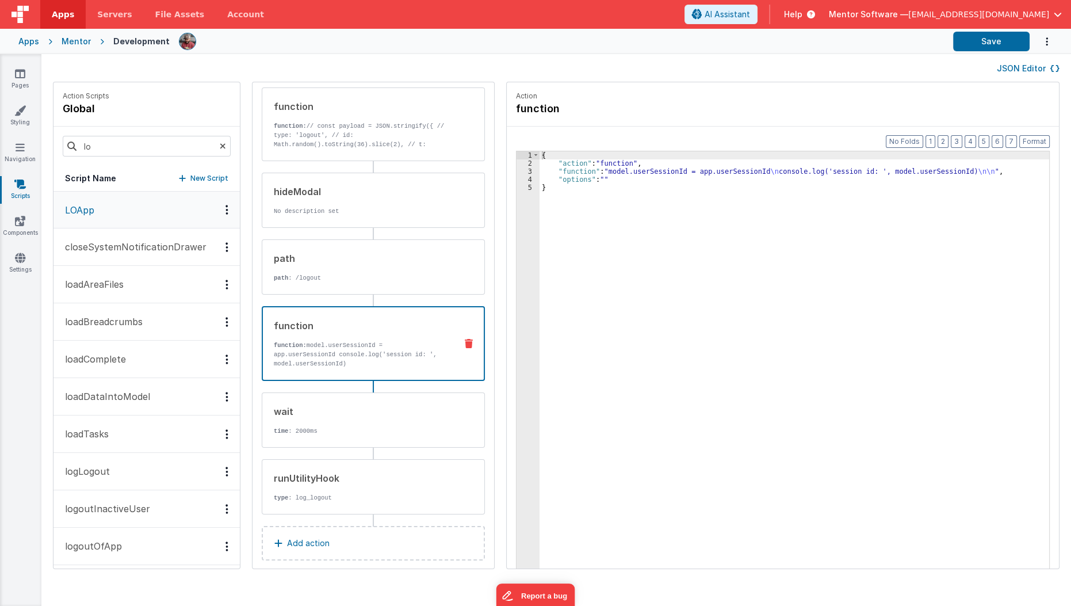
click at [343, 341] on p "function: model.userSessionId = app.userSessionId console.log('session id: ', m…" at bounding box center [360, 355] width 173 height 28
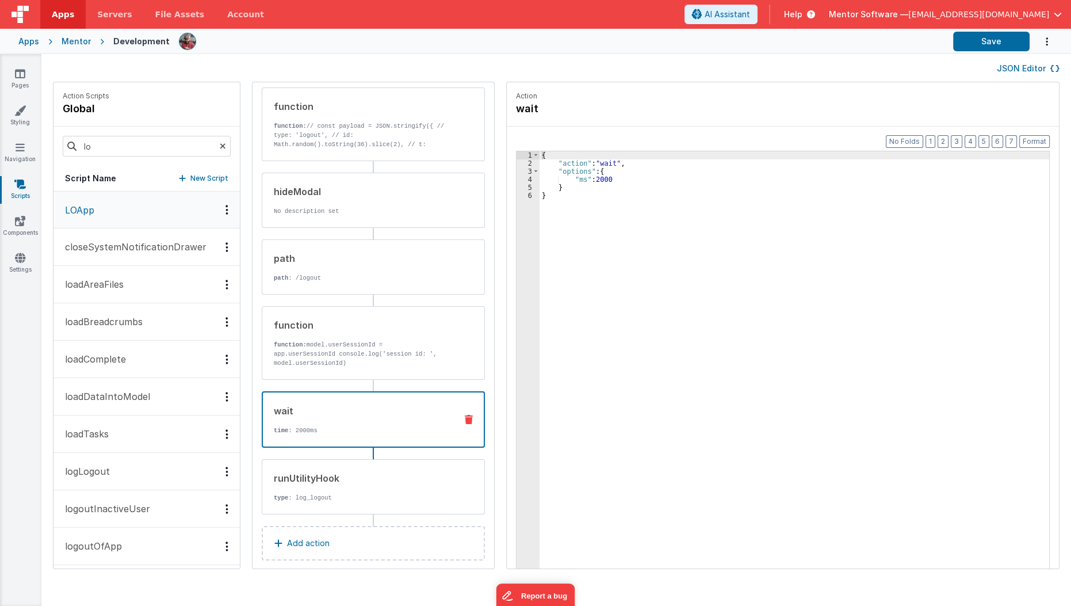
click at [305, 410] on div "wait time : 2000ms" at bounding box center [355, 419] width 184 height 31
click at [302, 480] on div "runUtilityHook type : log_logout" at bounding box center [354, 486] width 185 height 31
click at [335, 426] on p "time : 2000ms" at bounding box center [360, 430] width 173 height 9
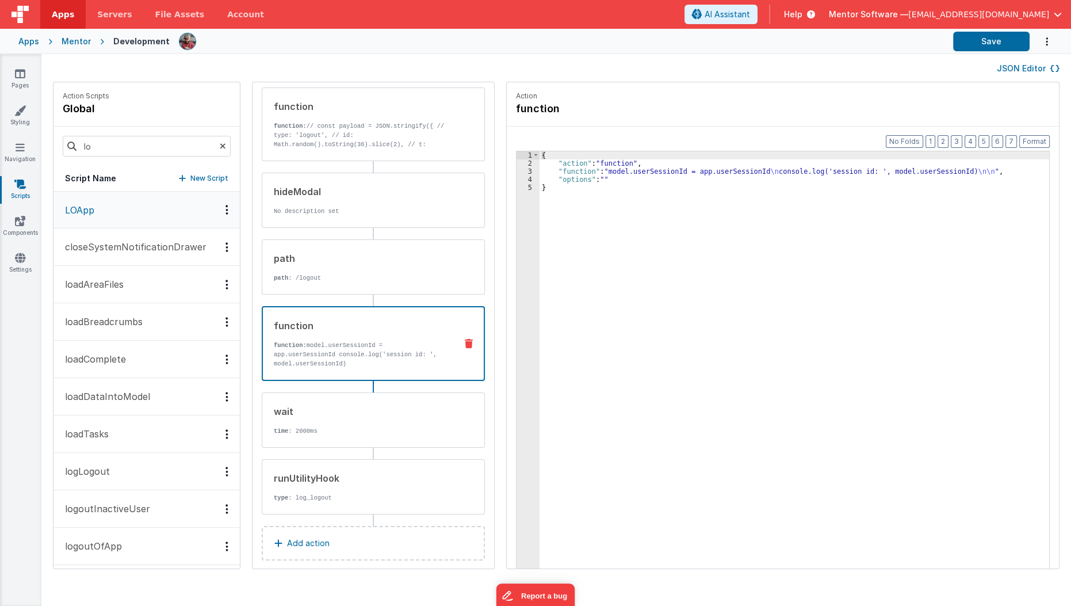
click at [368, 361] on div "function function: model.userSessionId = app.userSessionId console.log('session…" at bounding box center [373, 343] width 223 height 75
click at [393, 296] on div "function function: // const payload = JSON.stringify({ // type: 'logout', // id…" at bounding box center [373, 300] width 223 height 427
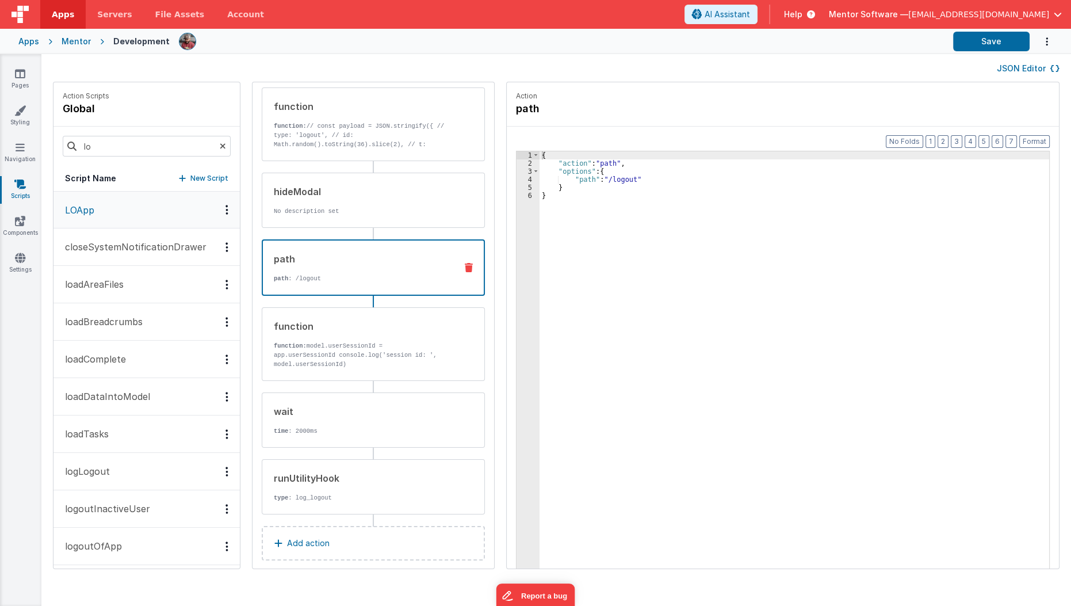
click at [411, 263] on div "path" at bounding box center [360, 259] width 173 height 14
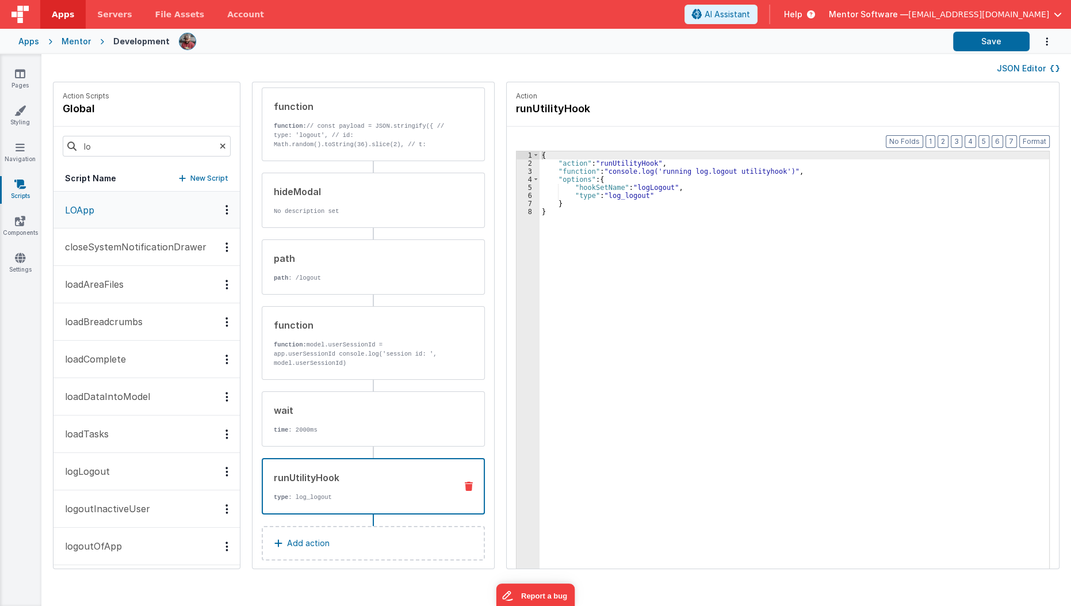
click at [321, 493] on p "type : log_logout" at bounding box center [360, 497] width 173 height 9
click at [142, 142] on input "lo" at bounding box center [147, 146] width 168 height 21
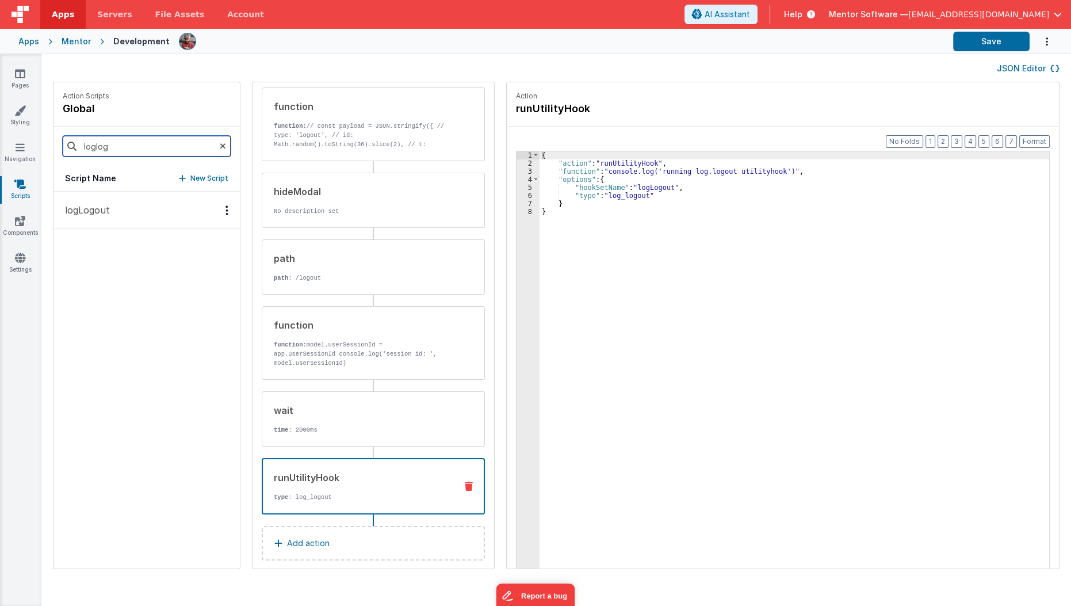
type input "loglog"
click at [123, 213] on button "logLogout" at bounding box center [147, 210] width 186 height 37
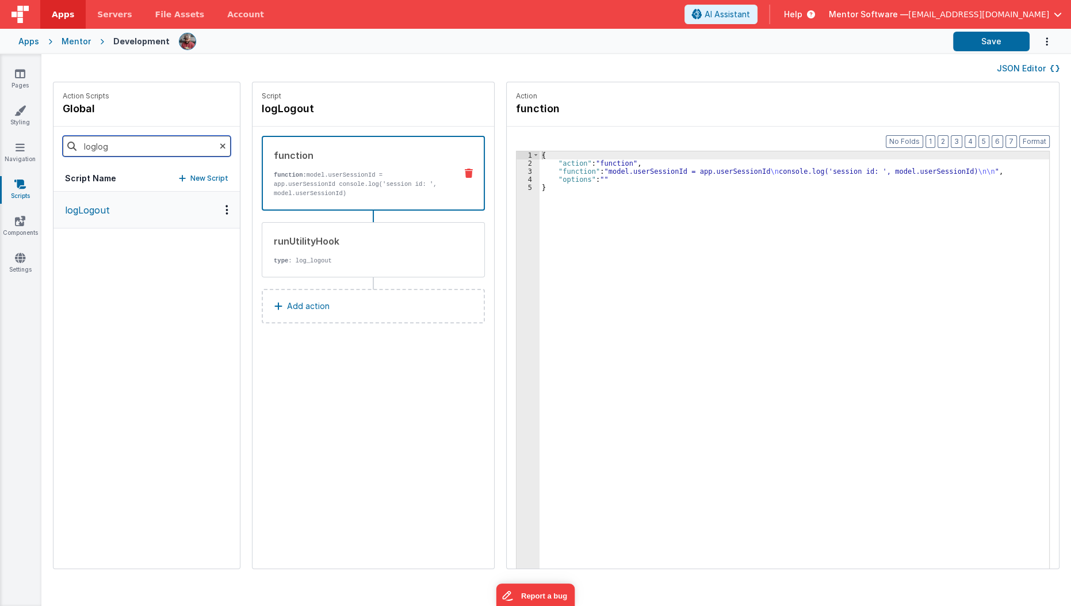
click at [128, 138] on input "loglog" at bounding box center [147, 146] width 168 height 21
click at [277, 110] on h4 "logLogout" at bounding box center [348, 109] width 173 height 16
click at [277, 110] on input "logLogout" at bounding box center [319, 109] width 115 height 16
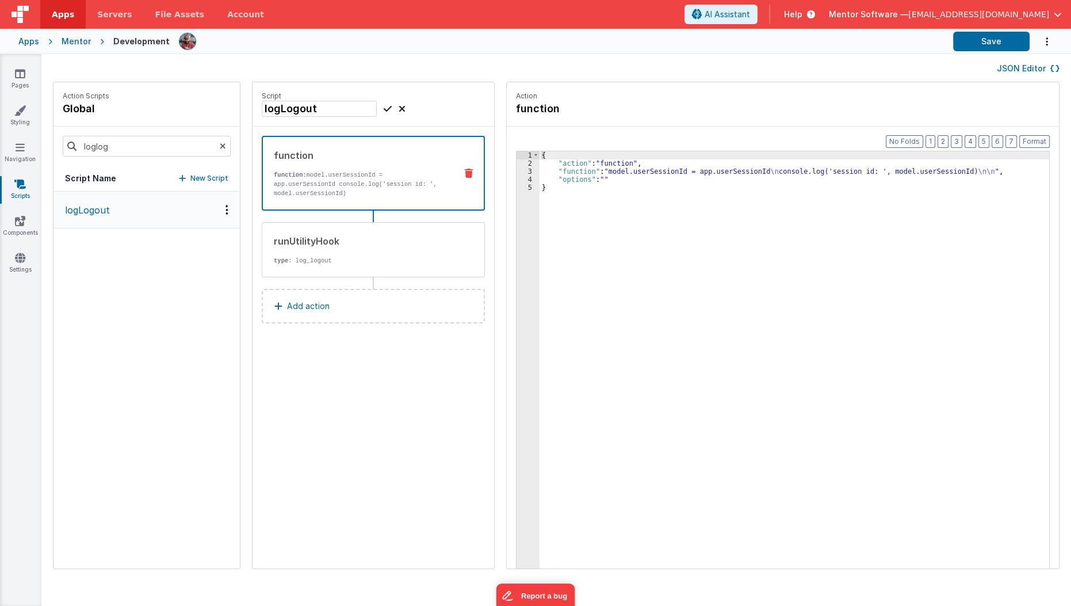
click at [277, 110] on input "logLogout" at bounding box center [319, 109] width 115 height 16
click at [163, 151] on input "loglog" at bounding box center [147, 146] width 168 height 21
click at [96, 215] on p "onLogin" at bounding box center [79, 210] width 42 height 14
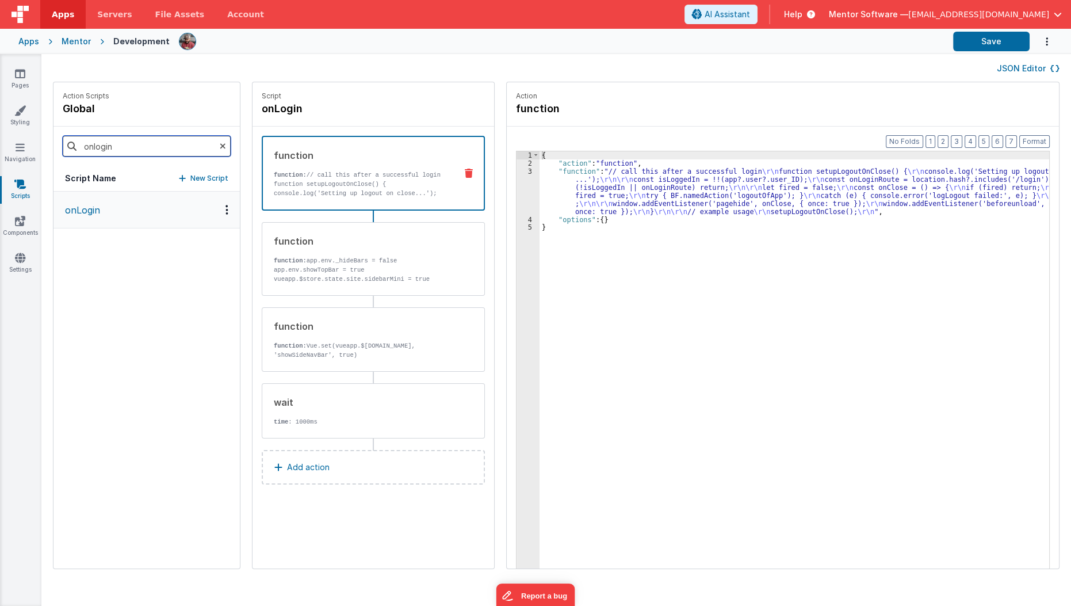
click at [123, 147] on input "onlogin" at bounding box center [147, 146] width 168 height 21
click at [106, 212] on p "logoutOfApp" at bounding box center [90, 210] width 64 height 14
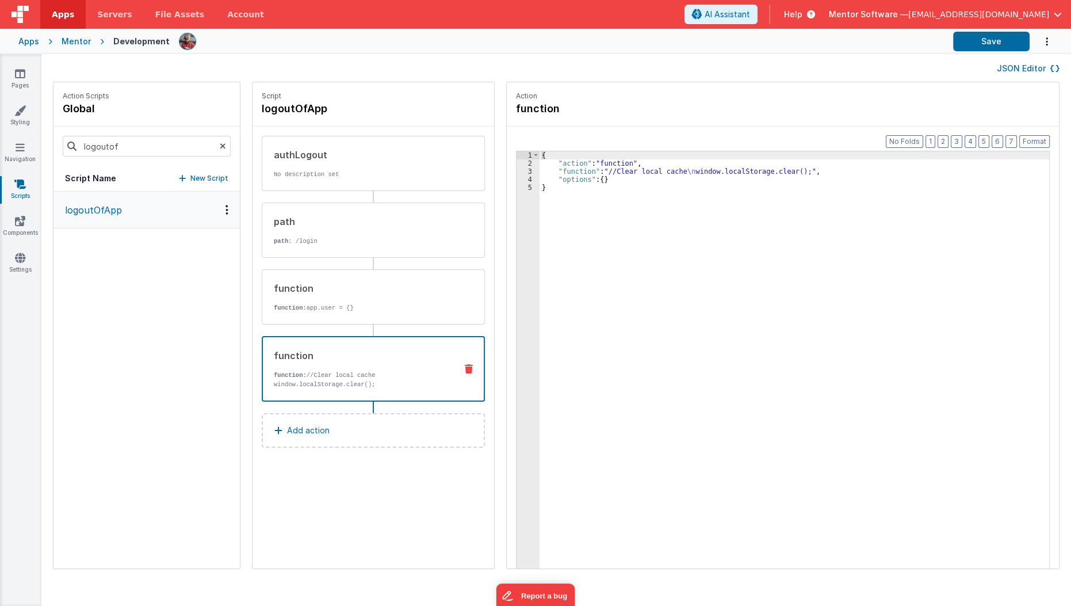
click at [336, 385] on p "function: //Clear local cache window.localStorage.clear();" at bounding box center [360, 380] width 173 height 18
click at [342, 367] on div "function function: //Clear local cache window.localStorage.clear();" at bounding box center [355, 369] width 184 height 40
click at [673, 169] on div "{ "action" : "function" , "function" : "//Clear local cache \n window.localStor…" at bounding box center [802, 385] width 524 height 469
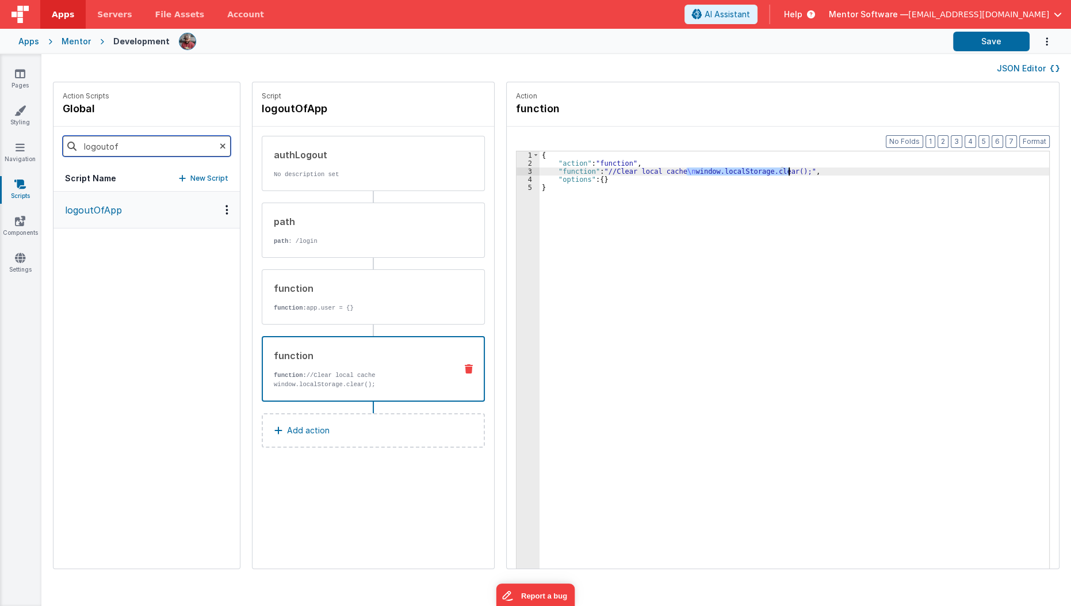
click at [159, 144] on input "logoutof" at bounding box center [147, 146] width 168 height 21
type input "onlogin"
click at [91, 209] on p "onLogin" at bounding box center [79, 210] width 42 height 14
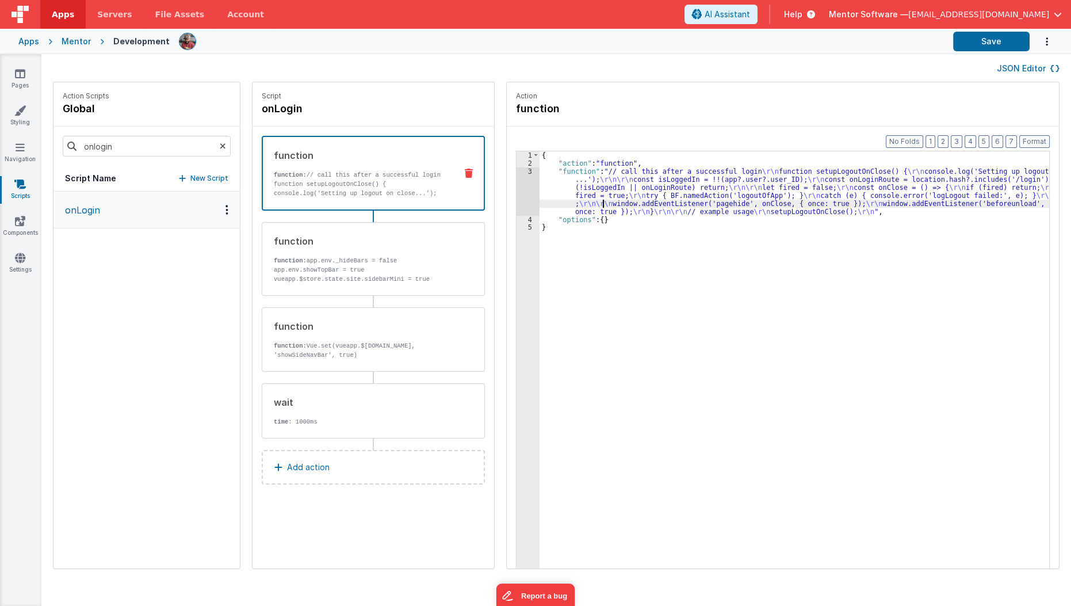
click at [587, 204] on div "{ "action" : "function" , "function" : "// call this after a successful login \…" at bounding box center [802, 385] width 524 height 469
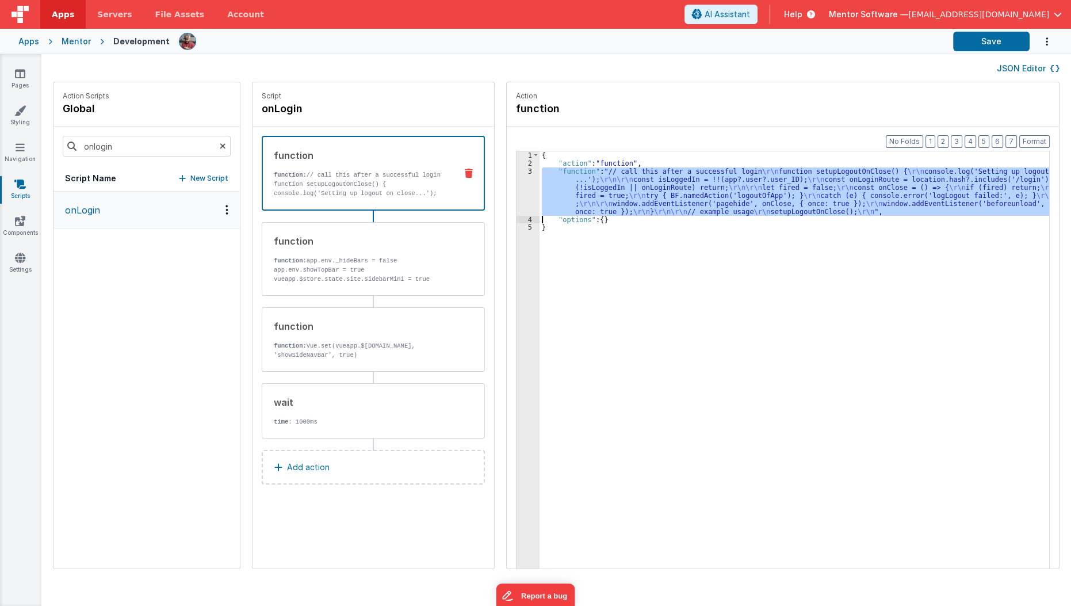
click at [517, 194] on div "3" at bounding box center [528, 191] width 23 height 48
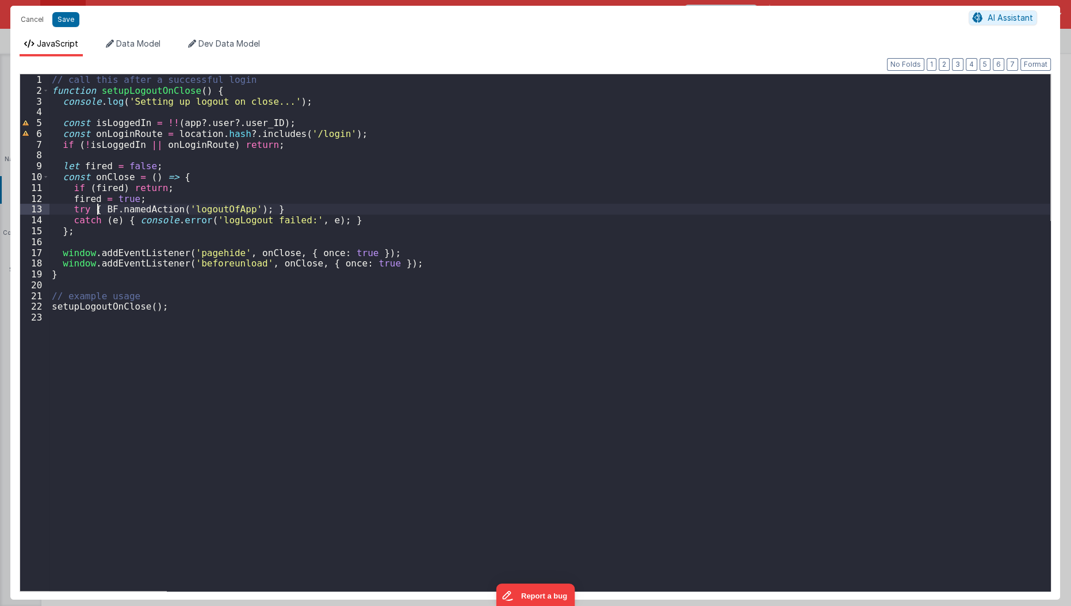
click at [99, 207] on div "// call this after a successful login function setupLogoutOnClose ( ) { console…" at bounding box center [550, 343] width 1002 height 539
paste textarea
click at [75, 20] on button "Save" at bounding box center [65, 19] width 27 height 15
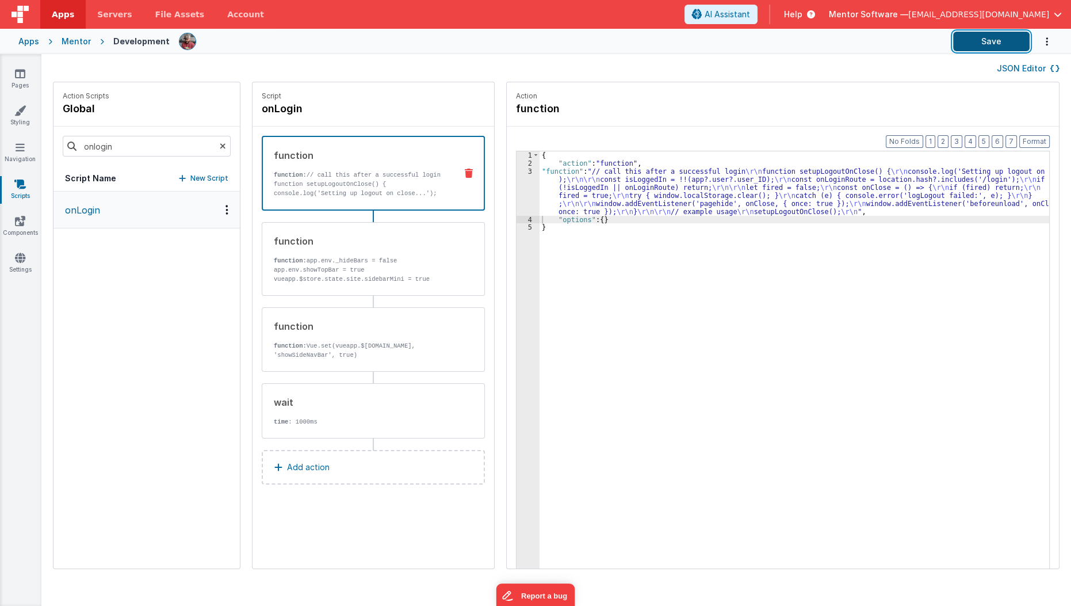
click at [984, 49] on button "Save" at bounding box center [991, 42] width 77 height 20
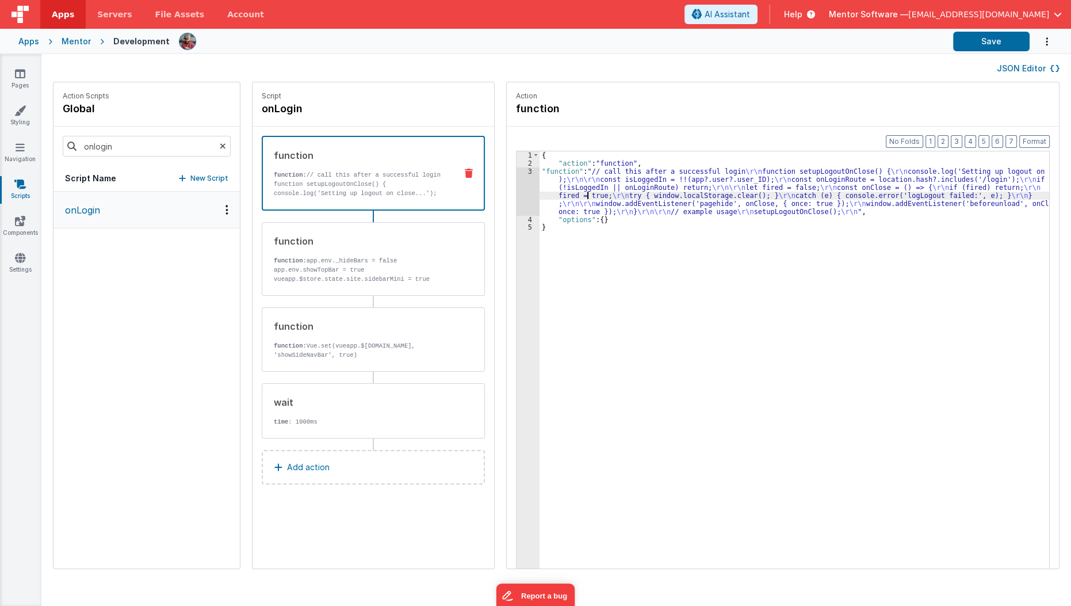
click at [575, 197] on div "{ "action" : "function" , "function" : "// call this after a successful login \…" at bounding box center [802, 385] width 524 height 469
click at [517, 190] on div "3" at bounding box center [528, 191] width 23 height 48
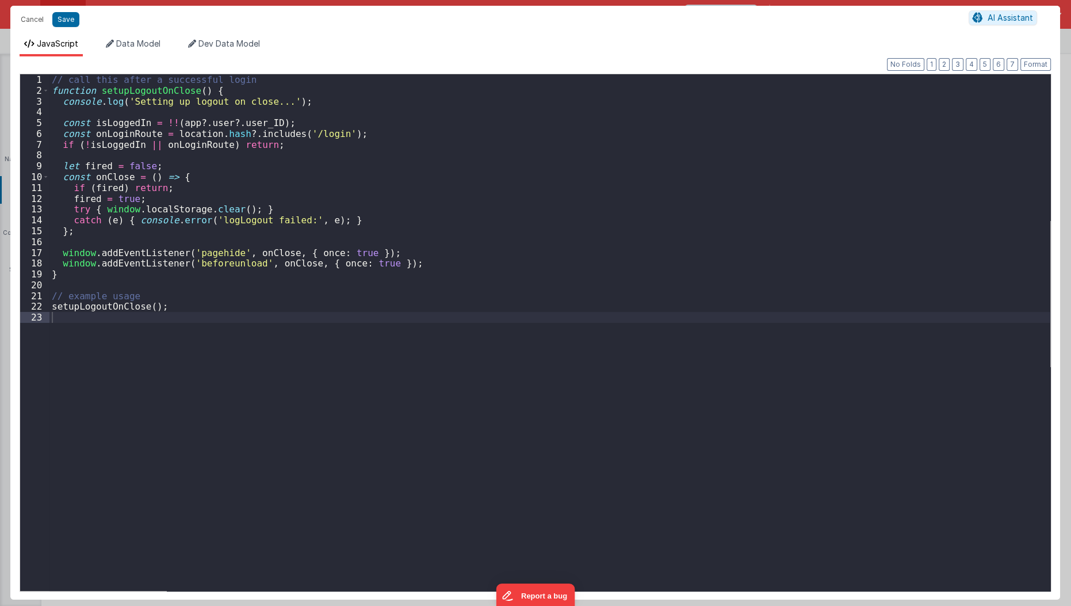
click at [515, 190] on div "Cancel Save AI Assistant JavaScript Data Model Dev Data Model Format 7 6 5 4 3 …" at bounding box center [535, 303] width 1071 height 606
click at [398, 402] on div "// call this after a successful login function setupLogoutOnClose ( ) { console…" at bounding box center [550, 343] width 1002 height 539
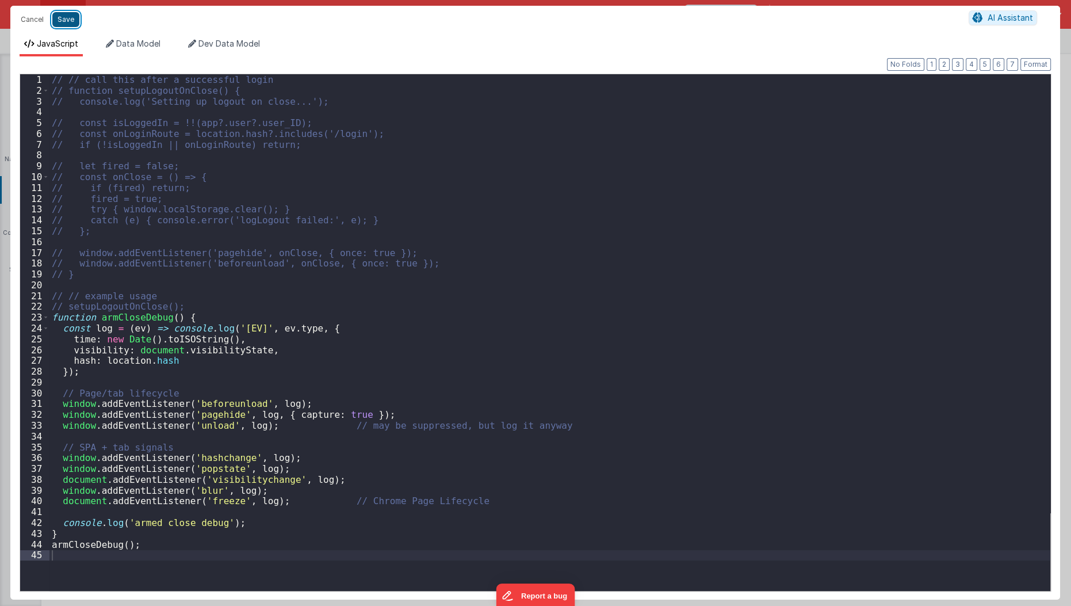
click at [64, 16] on button "Save" at bounding box center [65, 19] width 27 height 15
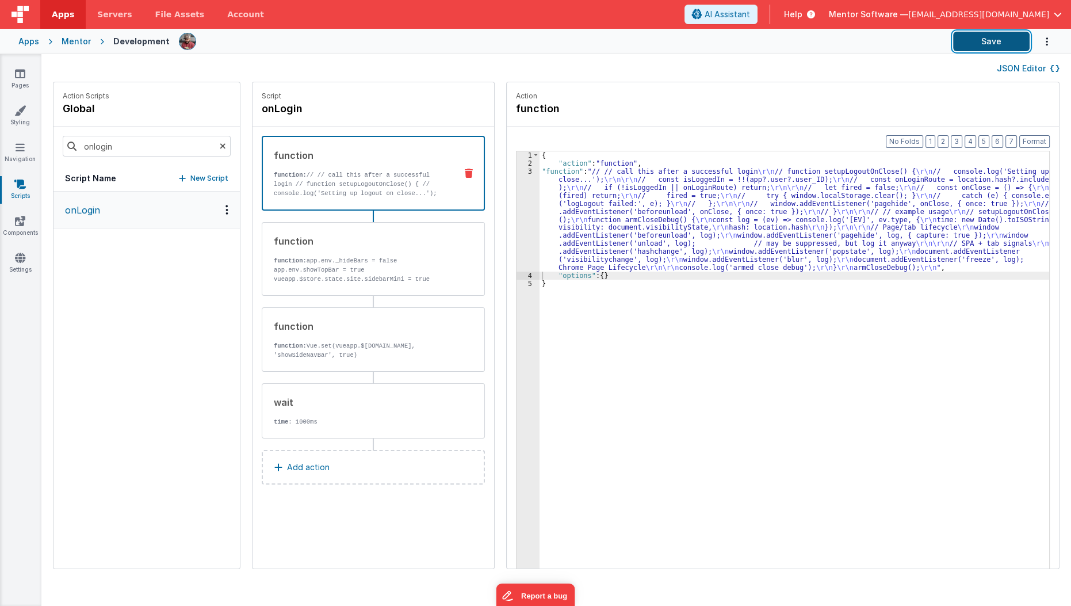
click at [990, 44] on button "Save" at bounding box center [991, 42] width 77 height 20
click at [604, 249] on div "{ "action" : "function" , "function" : "// // call this after a successful logi…" at bounding box center [802, 385] width 524 height 469
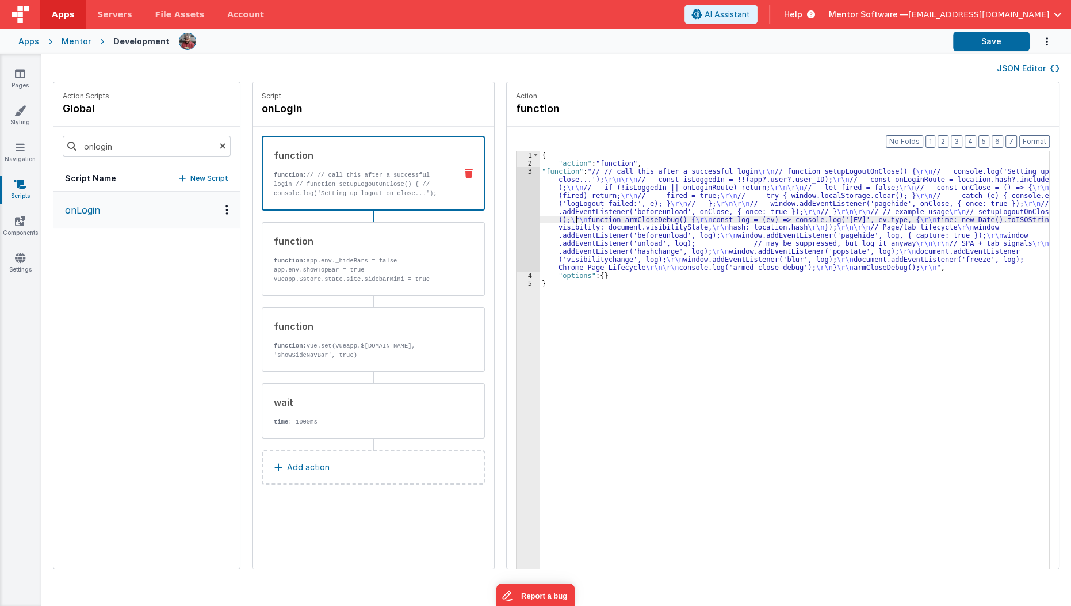
click at [562, 220] on div "{ "action" : "function" , "function" : "// // call this after a successful logi…" at bounding box center [802, 385] width 524 height 469
click at [517, 246] on div "3" at bounding box center [528, 219] width 23 height 104
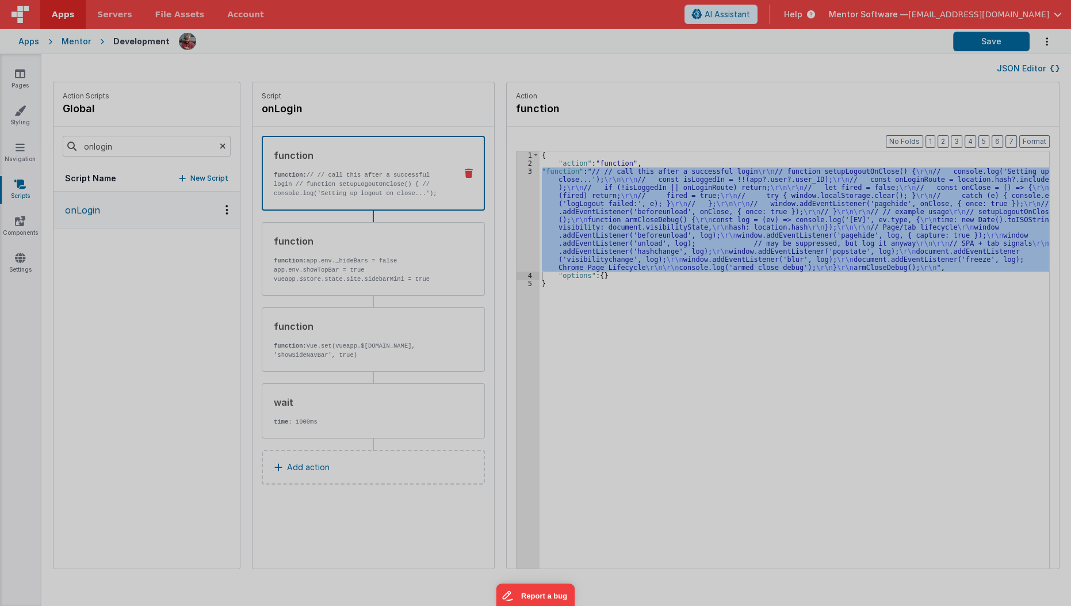
click at [503, 246] on div "Cancel Save AI Assistant JavaScript Data Model Dev Data Model Format 7 6 5 4 3 …" at bounding box center [535, 303] width 1071 height 606
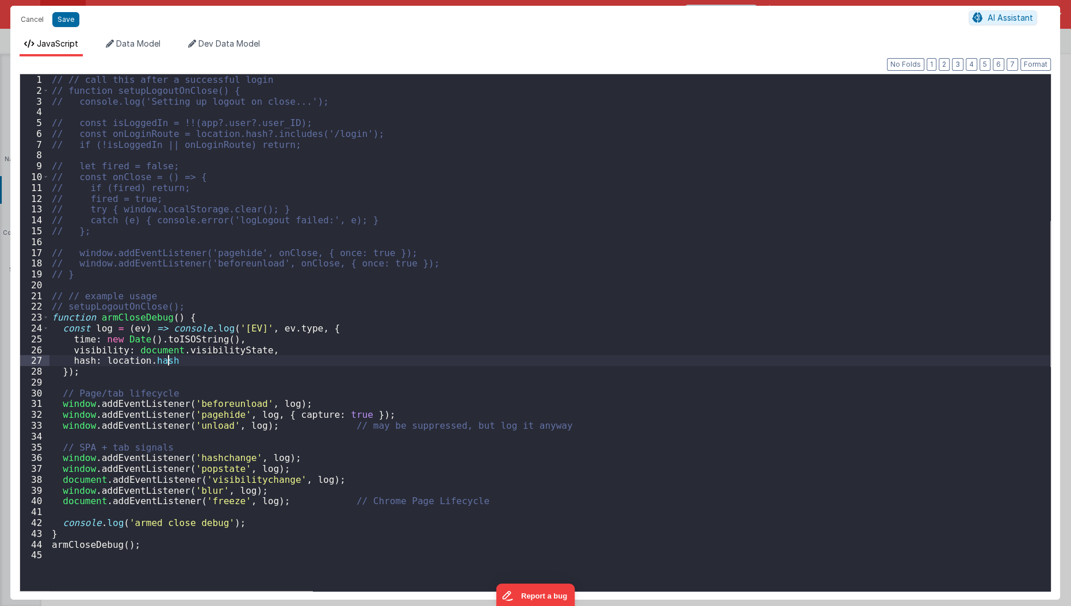
click at [205, 364] on div "// // call this after a successful login // function setupLogoutOnClose() { // …" at bounding box center [550, 343] width 1002 height 539
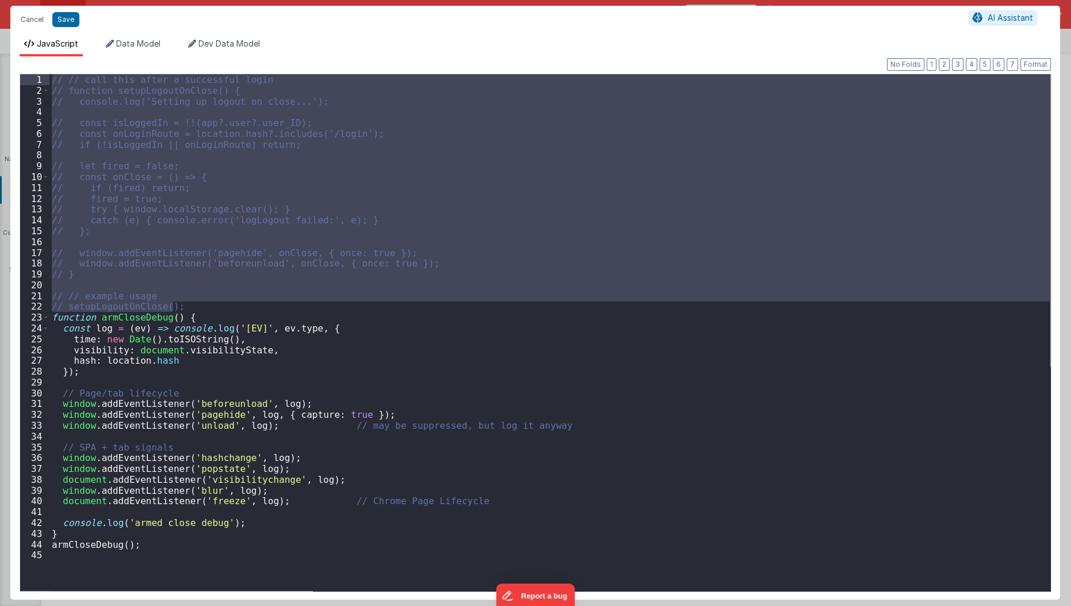
drag, startPoint x: 179, startPoint y: 309, endPoint x: 80, endPoint y: -47, distance: 369.1
click at [80, 0] on html "Cancel Save AI Assistant JavaScript Data Model Dev Data Model Format 7 6 5 4 3 …" at bounding box center [535, 303] width 1071 height 606
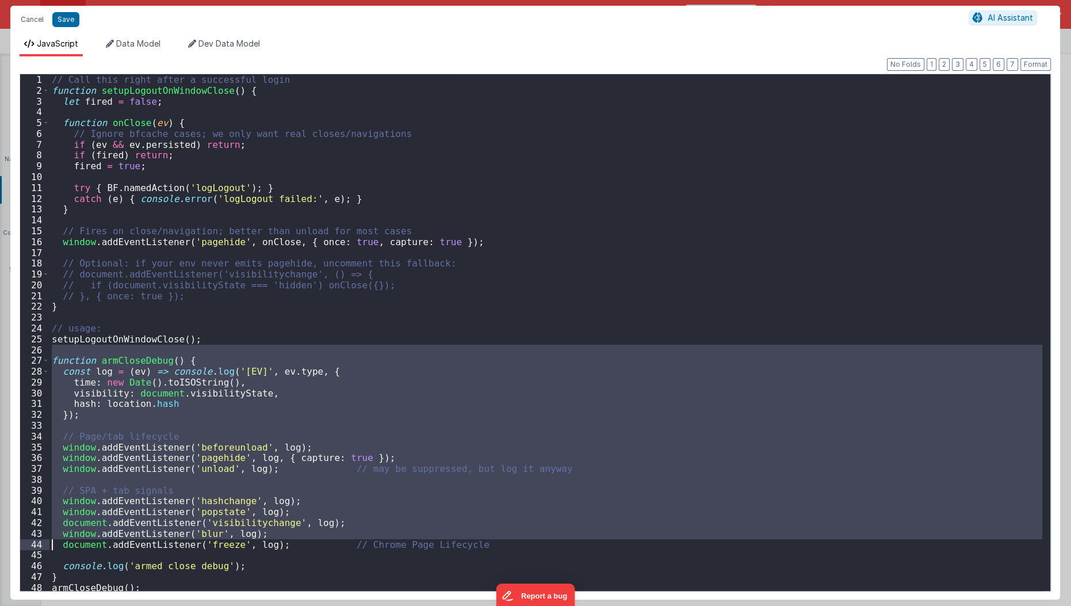
scroll to position [12, 0]
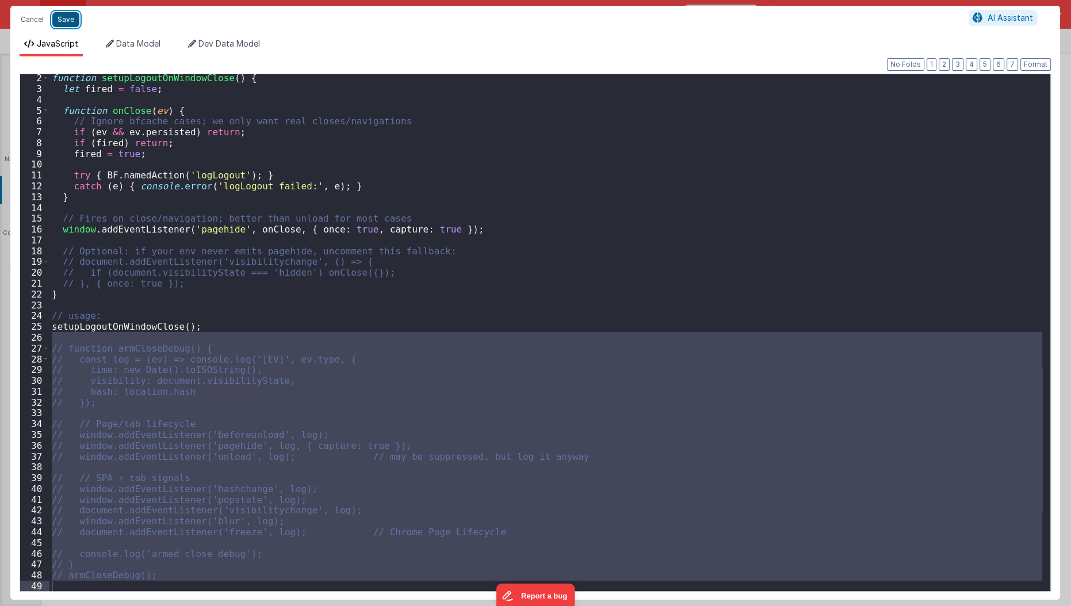
click at [67, 20] on button "Save" at bounding box center [65, 19] width 27 height 15
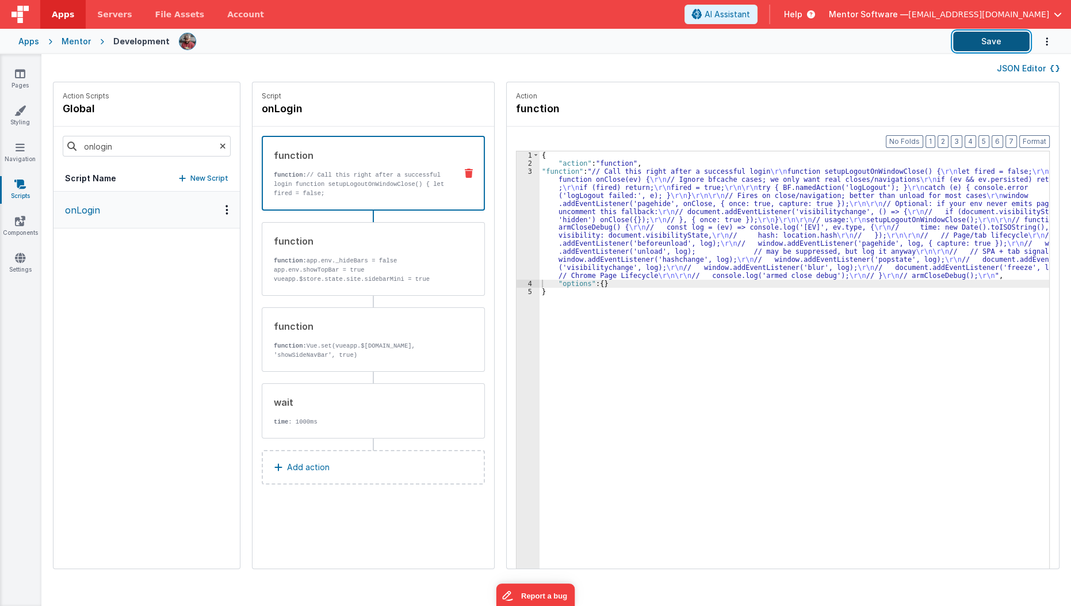
click at [963, 48] on button "Save" at bounding box center [991, 42] width 77 height 20
click at [207, 169] on div "Script Name New Script" at bounding box center [147, 179] width 186 height 26
click at [563, 228] on div "{ "action" : "function" , "function" : "// Call this right after a successful l…" at bounding box center [802, 385] width 524 height 469
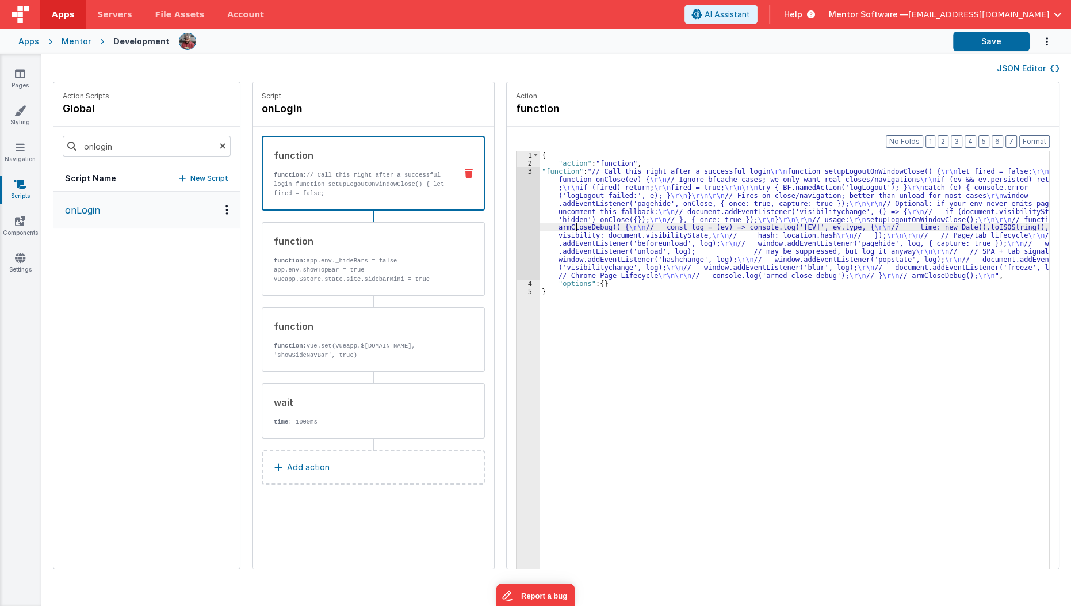
click at [517, 245] on div "3" at bounding box center [528, 223] width 23 height 112
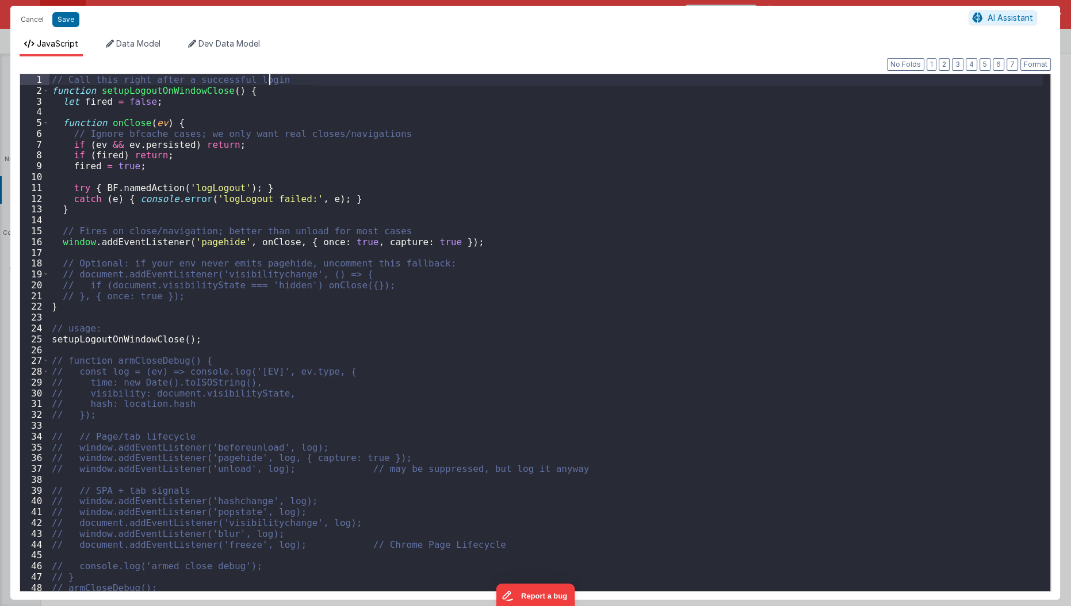
click at [282, 82] on div "// Call this right after a successful login function setupLogoutOnWindowClose (…" at bounding box center [546, 343] width 994 height 539
click at [281, 91] on div "// Call this right after a successful login function setupLogoutOnWindowClose (…" at bounding box center [546, 343] width 994 height 539
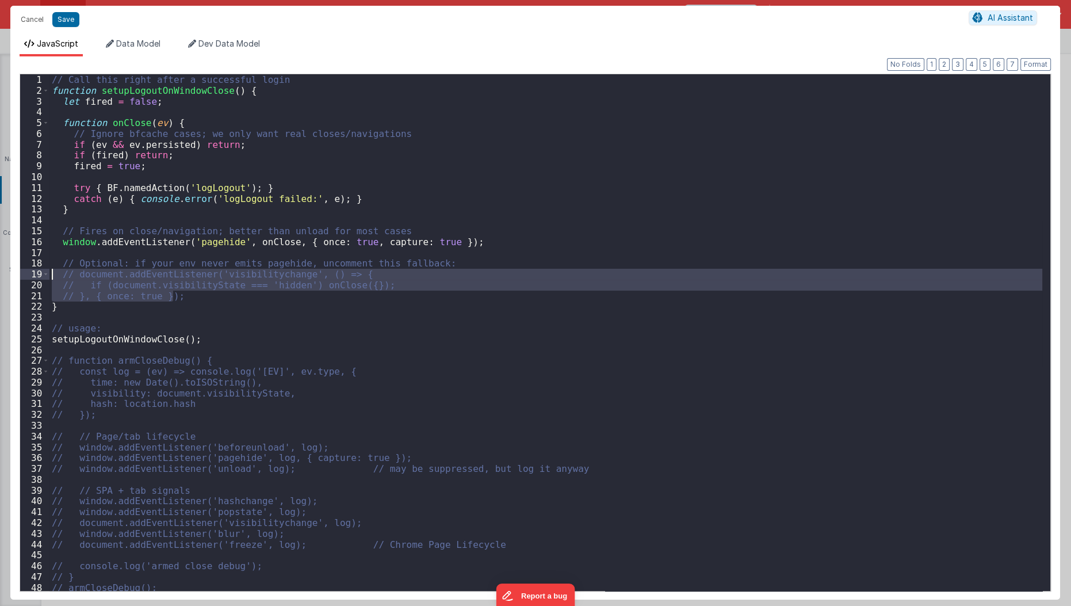
drag, startPoint x: 191, startPoint y: 300, endPoint x: 33, endPoint y: 270, distance: 160.6
click at [33, 270] on div "1 2 3 4 5 6 7 8 9 10 11 12 13 14 15 16 17 18 19 20 21 22 23 24 25 26 27 28 29 3…" at bounding box center [536, 333] width 1032 height 518
click at [61, 20] on button "Save" at bounding box center [65, 19] width 27 height 15
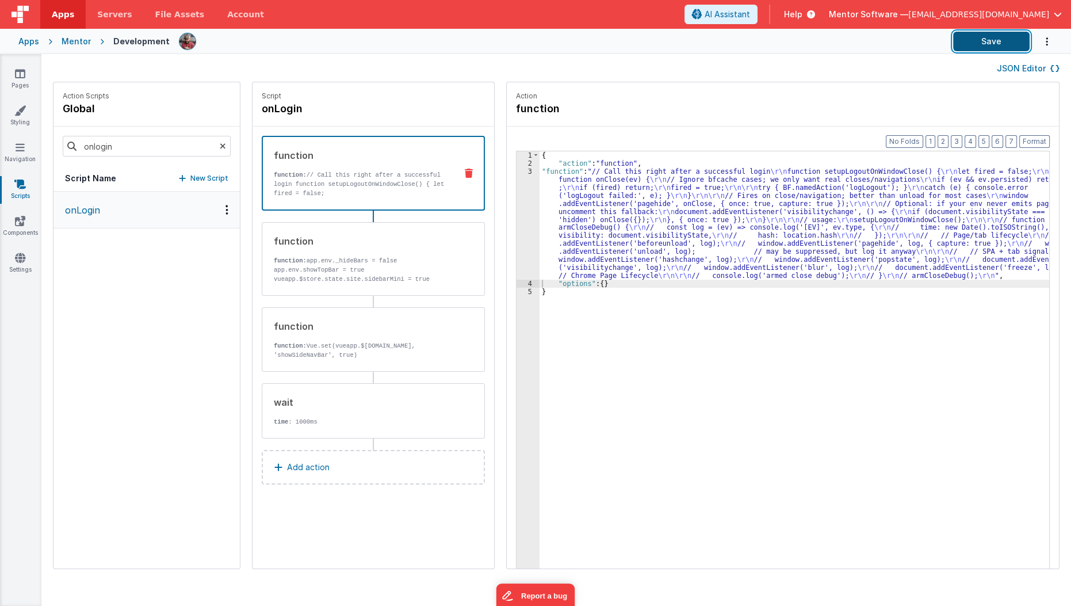
click at [958, 47] on button "Save" at bounding box center [991, 42] width 77 height 20
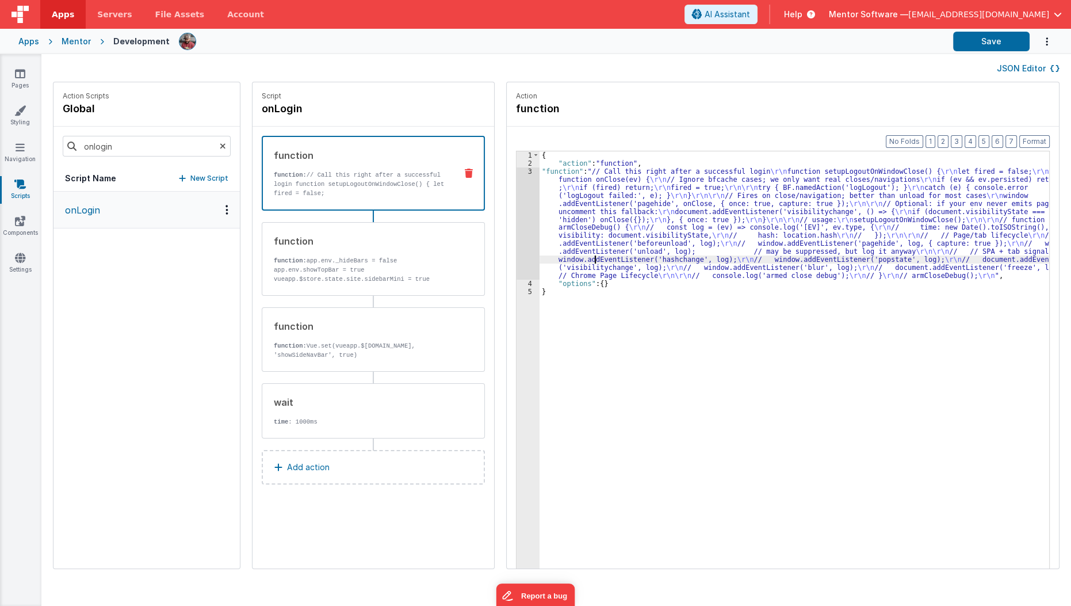
click at [582, 257] on div "{ "action" : "function" , "function" : "// Call this right after a successful l…" at bounding box center [802, 385] width 524 height 469
click at [517, 243] on div "3" at bounding box center [528, 223] width 23 height 112
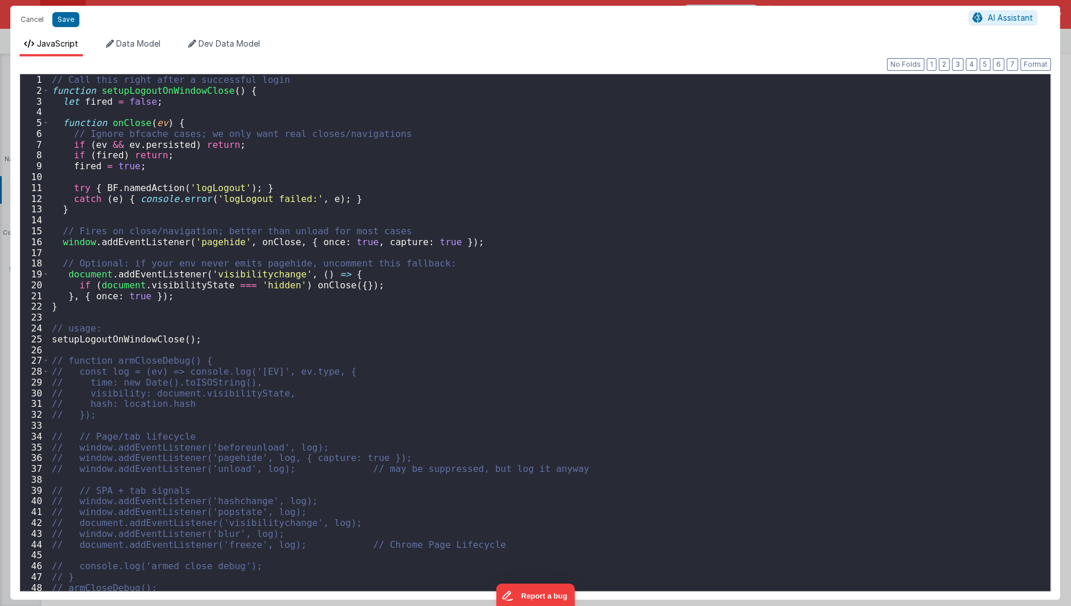
click at [509, 243] on div "Cancel Save AI Assistant JavaScript Data Model Dev Data Model Format 7 6 5 4 3 …" at bounding box center [535, 303] width 1071 height 606
click at [315, 98] on div "// Call this right after a successful login function setupLogoutOnWindowClose (…" at bounding box center [546, 343] width 994 height 539
click at [323, 86] on div "// Call this right after a successful login function setupLogoutOnWindowClose (…" at bounding box center [546, 343] width 994 height 539
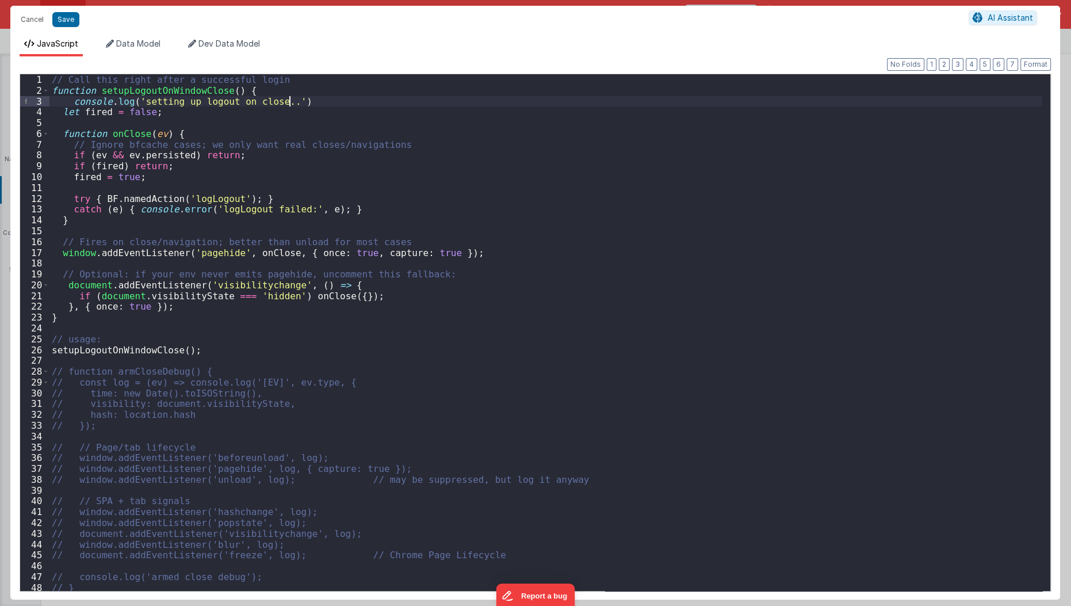
click at [357, 100] on div "// Call this right after a successful login function setupLogoutOnWindowClose (…" at bounding box center [546, 343] width 994 height 539
click at [64, 23] on button "Save" at bounding box center [65, 19] width 27 height 15
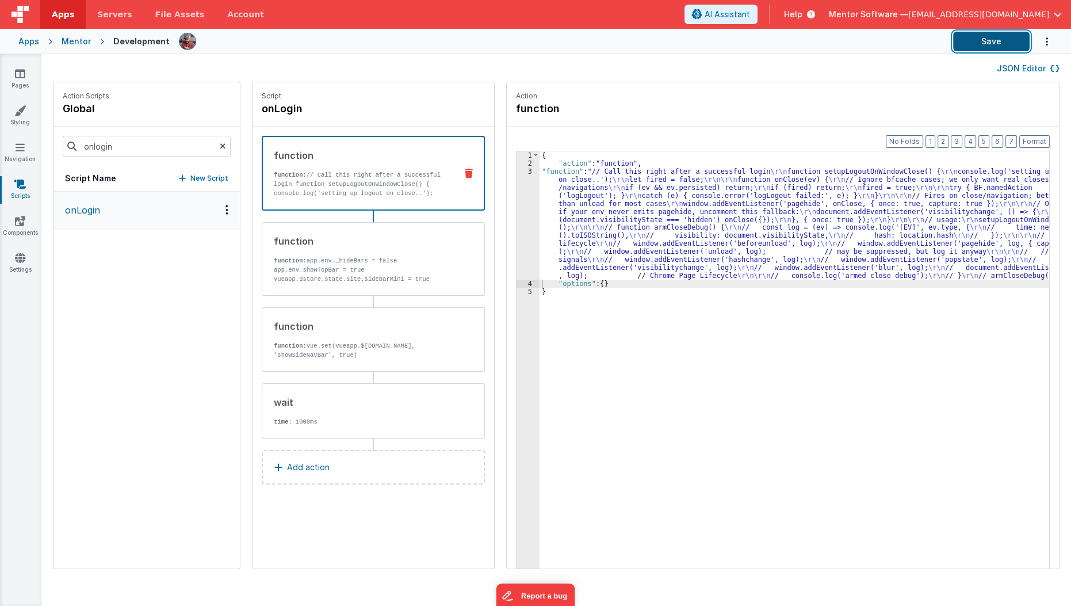
click at [997, 32] on button "Save" at bounding box center [991, 42] width 77 height 20
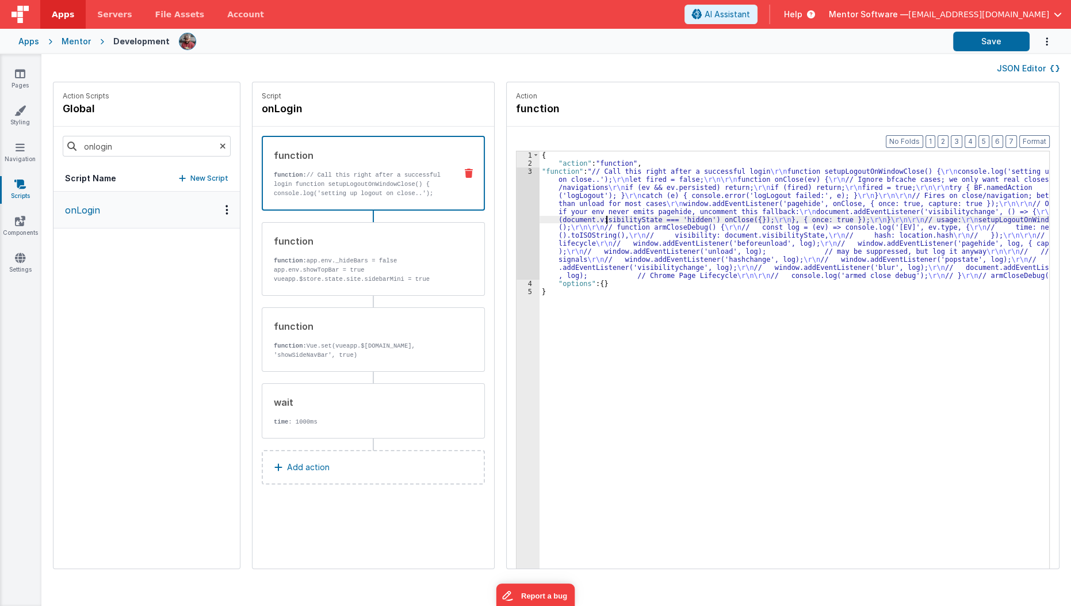
click at [592, 215] on div "{ "action" : "function" , "function" : "// Call this right after a successful l…" at bounding box center [802, 385] width 524 height 469
click at [147, 139] on input "onlogin" at bounding box center [147, 146] width 168 height 21
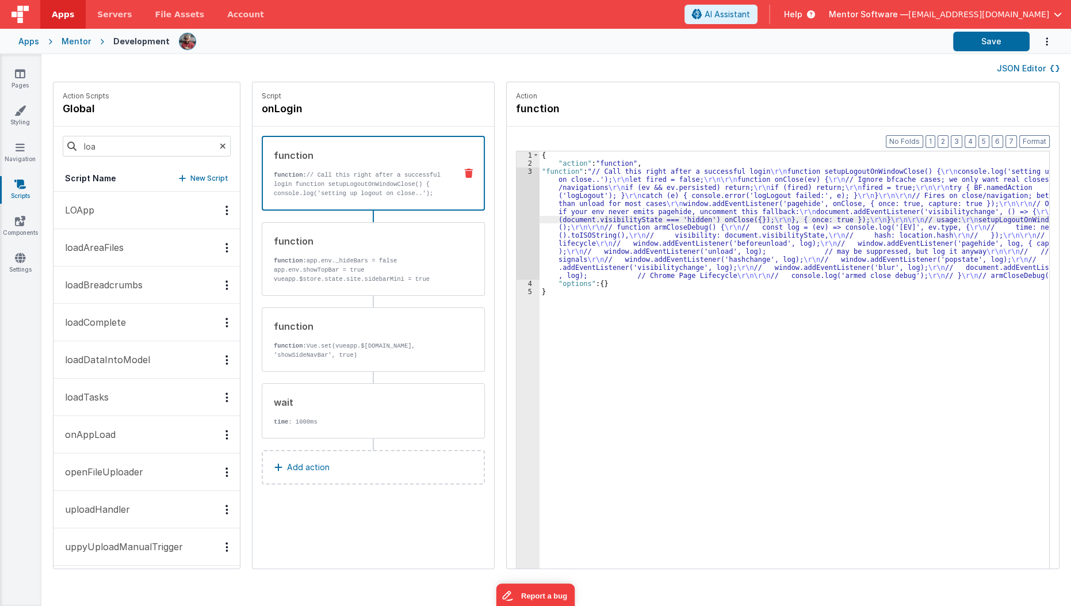
click at [107, 199] on button "LOApp" at bounding box center [147, 210] width 186 height 37
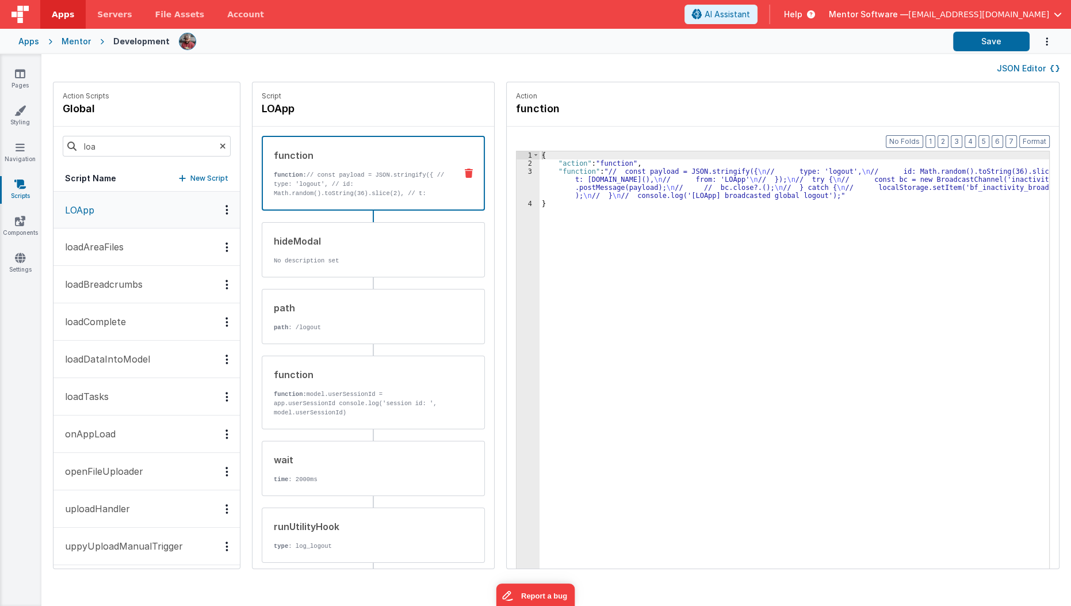
click at [274, 117] on div "Script LOApp" at bounding box center [374, 104] width 242 height 44
click at [272, 110] on h4 "LOApp" at bounding box center [348, 109] width 173 height 16
click at [272, 110] on input "LOApp" at bounding box center [319, 109] width 115 height 16
click at [399, 113] on icon at bounding box center [402, 109] width 7 height 14
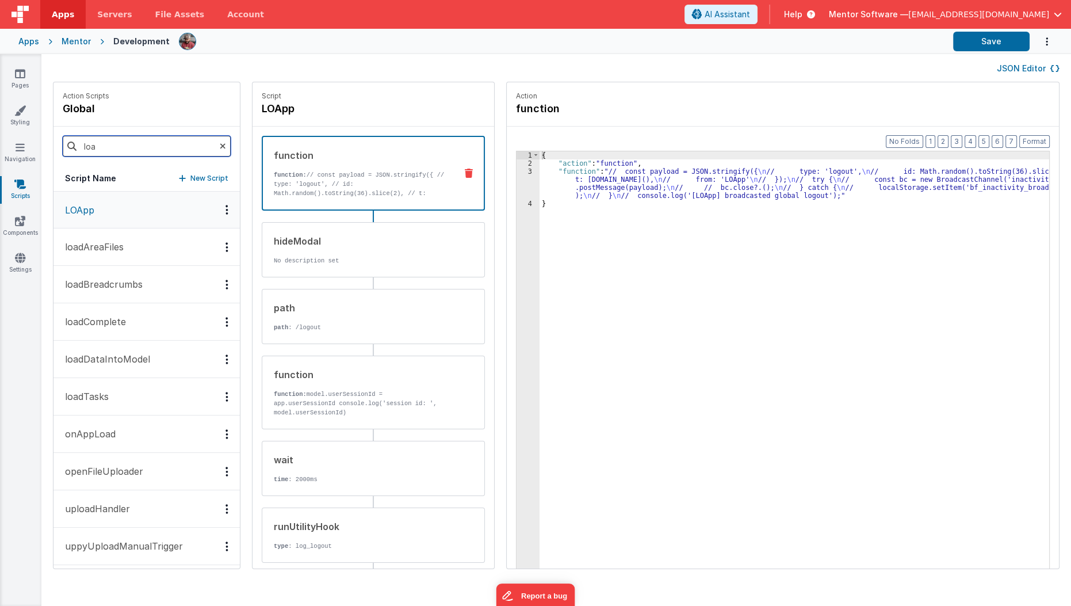
click at [169, 148] on input "loa" at bounding box center [147, 146] width 168 height 21
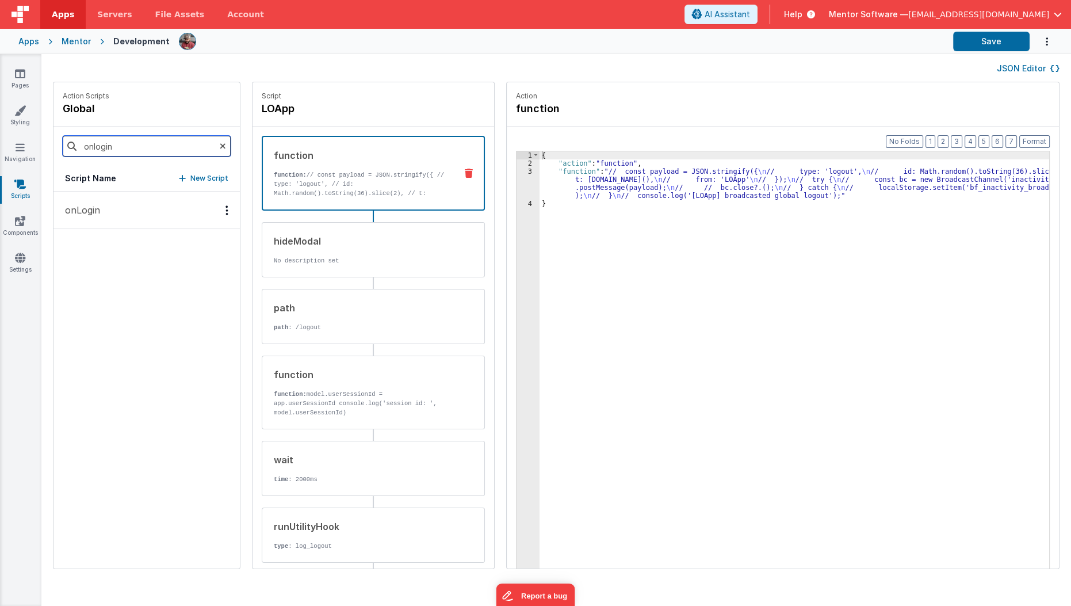
type input "onlogin"
click at [107, 216] on button "onLogin" at bounding box center [147, 210] width 186 height 37
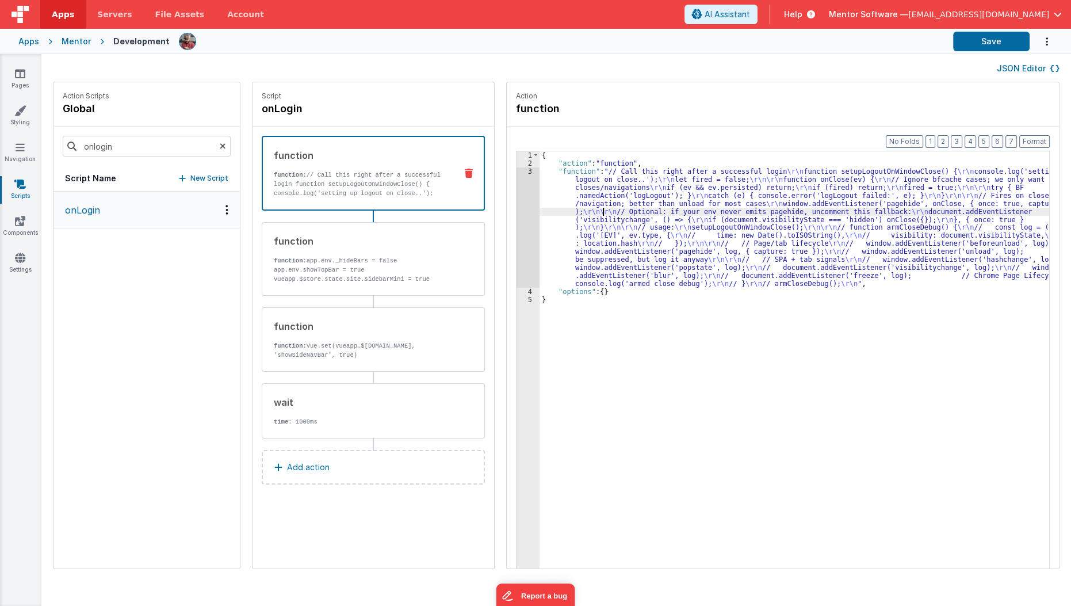
click at [590, 207] on div "{ "action" : "function" , "function" : "// Call this right after a successful l…" at bounding box center [802, 385] width 524 height 469
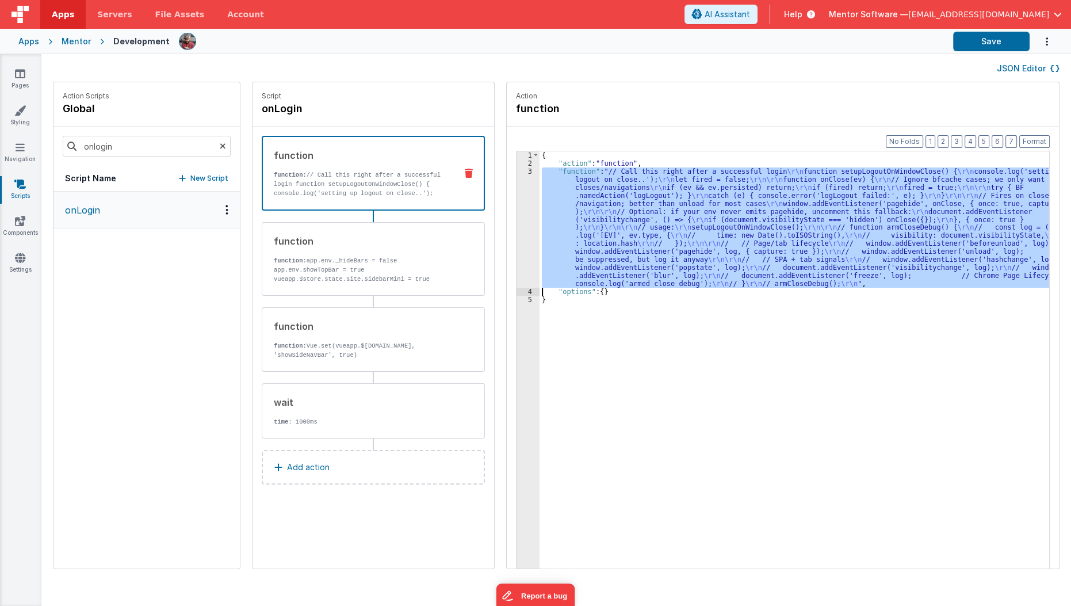
click at [517, 222] on div "3" at bounding box center [528, 227] width 23 height 120
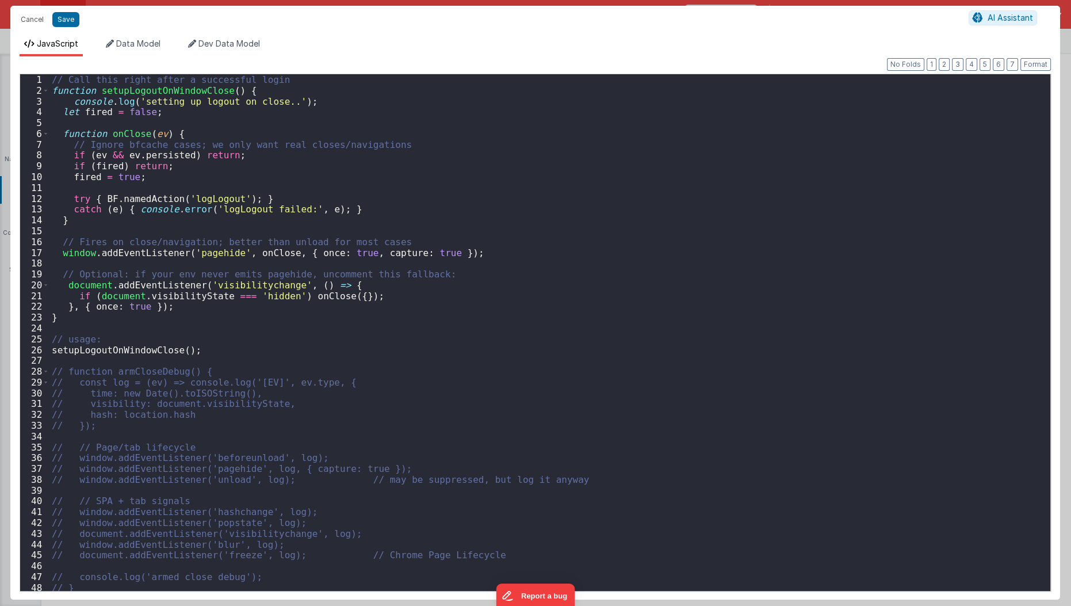
click at [209, 194] on div "// Call this right after a successful login function setupLogoutOnWindowClose (…" at bounding box center [546, 343] width 994 height 539
click at [66, 17] on button "Save" at bounding box center [65, 19] width 27 height 15
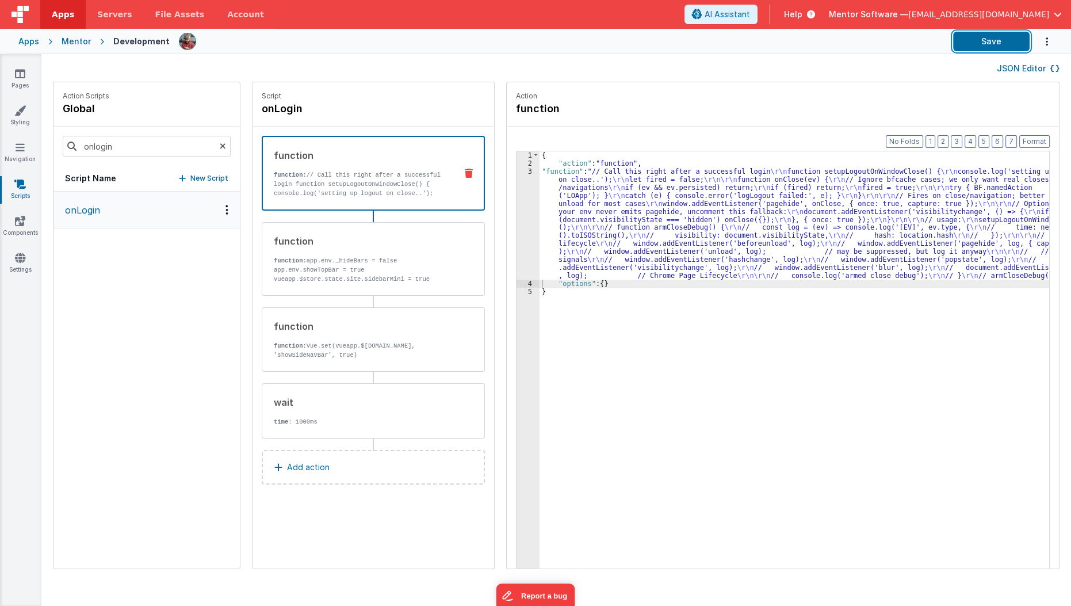
click at [974, 51] on button "Save" at bounding box center [991, 42] width 77 height 20
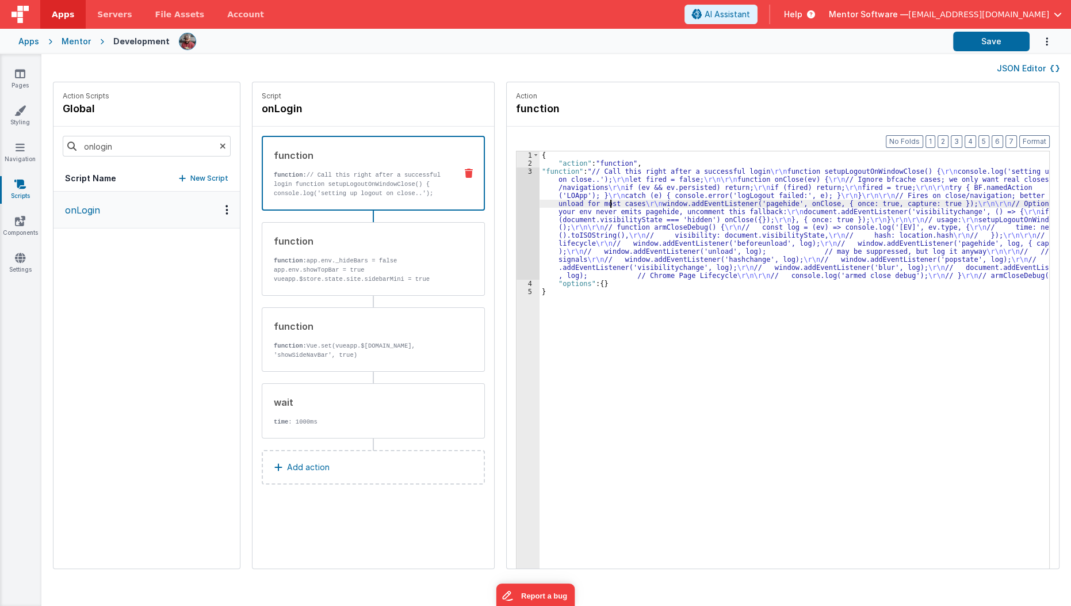
click at [597, 201] on div "{ "action" : "function" , "function" : "// Call this right after a successful l…" at bounding box center [802, 385] width 524 height 469
click at [517, 238] on div "3" at bounding box center [528, 223] width 23 height 112
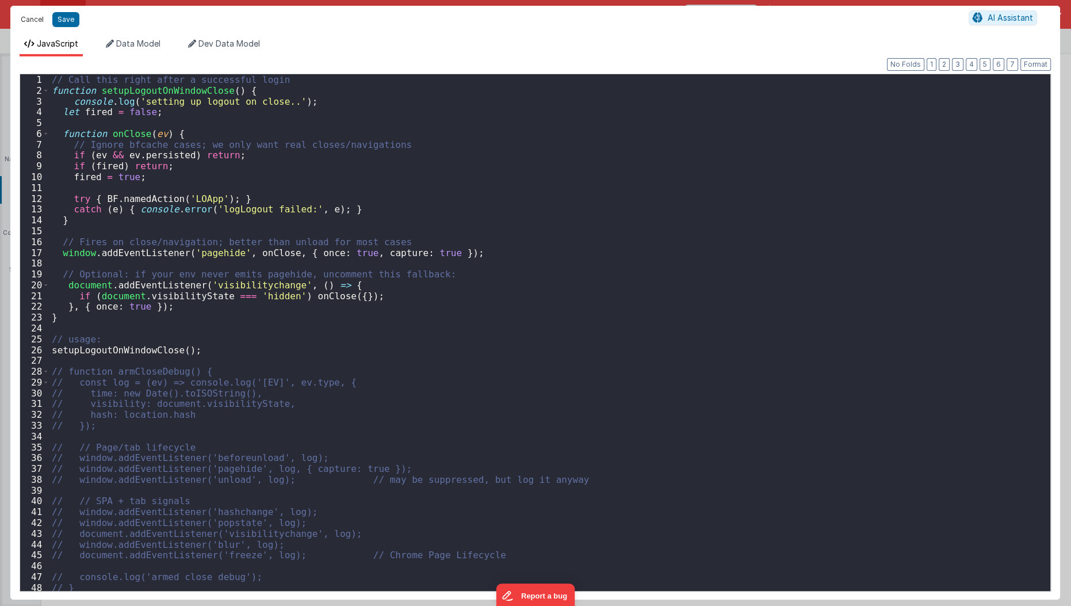
click at [27, 20] on button "Cancel" at bounding box center [32, 20] width 35 height 16
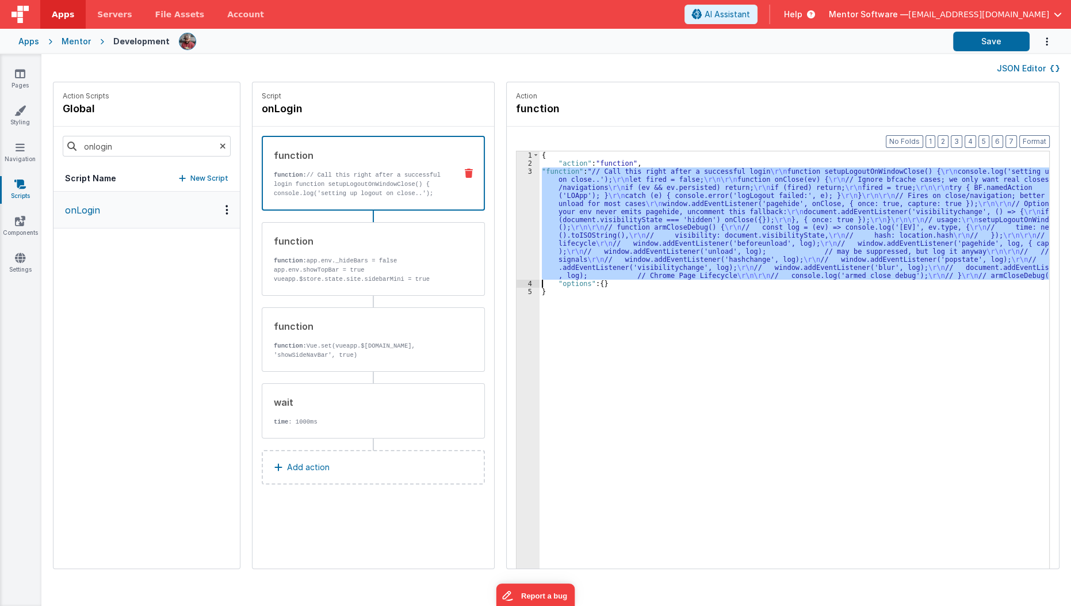
click at [548, 207] on div "{ "action" : "function" , "function" : "// Call this right after a successful l…" at bounding box center [795, 377] width 510 height 453
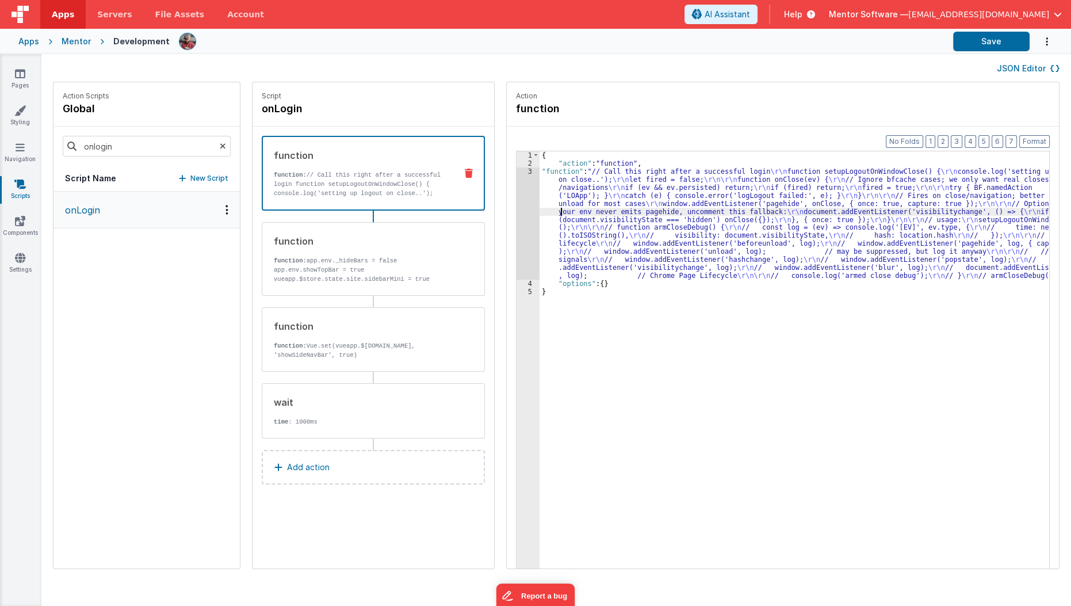
click at [517, 238] on div "3" at bounding box center [528, 223] width 23 height 112
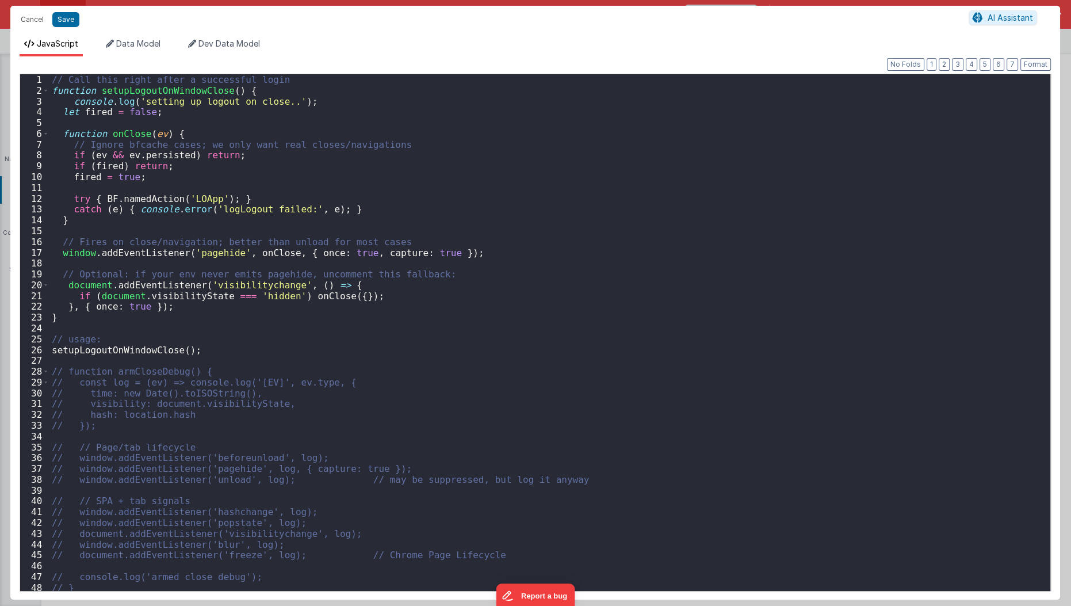
click at [513, 238] on div "Cancel Save AI Assistant JavaScript Data Model Dev Data Model Format 7 6 5 4 3 …" at bounding box center [535, 303] width 1071 height 606
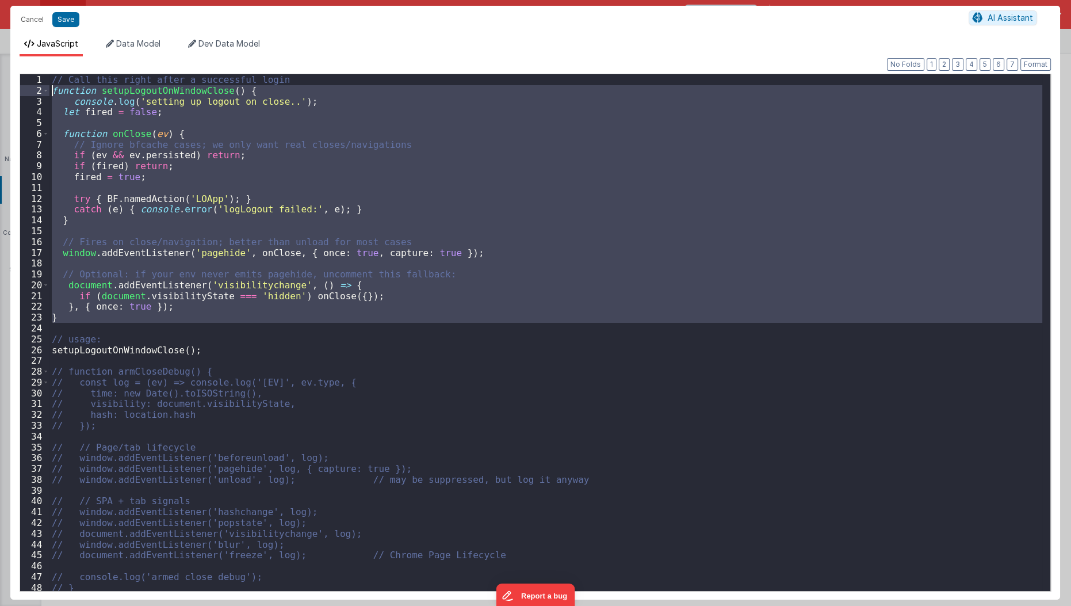
drag, startPoint x: 76, startPoint y: 322, endPoint x: 3, endPoint y: 94, distance: 239.6
click at [3, 94] on div "Cancel Save AI Assistant JavaScript Data Model Dev Data Model Format 7 6 5 4 3 …" at bounding box center [535, 303] width 1071 height 606
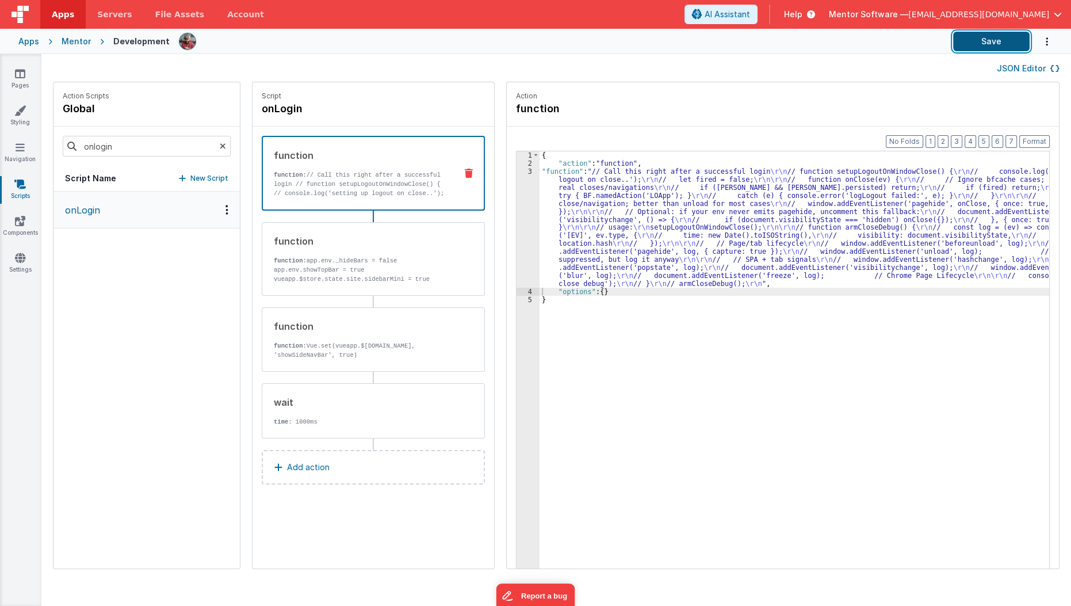
click at [966, 41] on button "Save" at bounding box center [991, 42] width 77 height 20
